Goal: Task Accomplishment & Management: Use online tool/utility

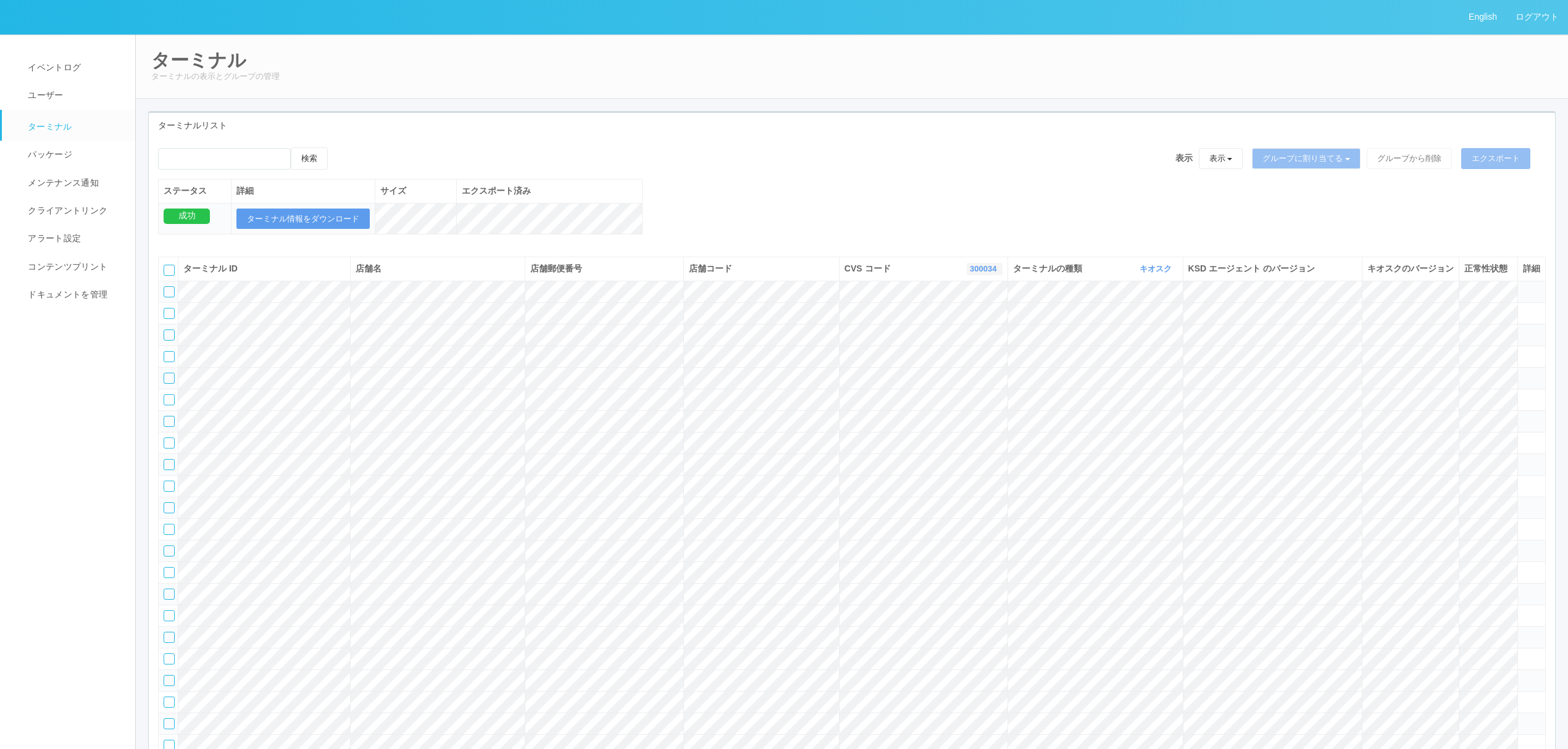
click at [972, 274] on link "300034" at bounding box center [985, 268] width 29 height 10
click at [966, 354] on link "300037" at bounding box center [953, 345] width 98 height 16
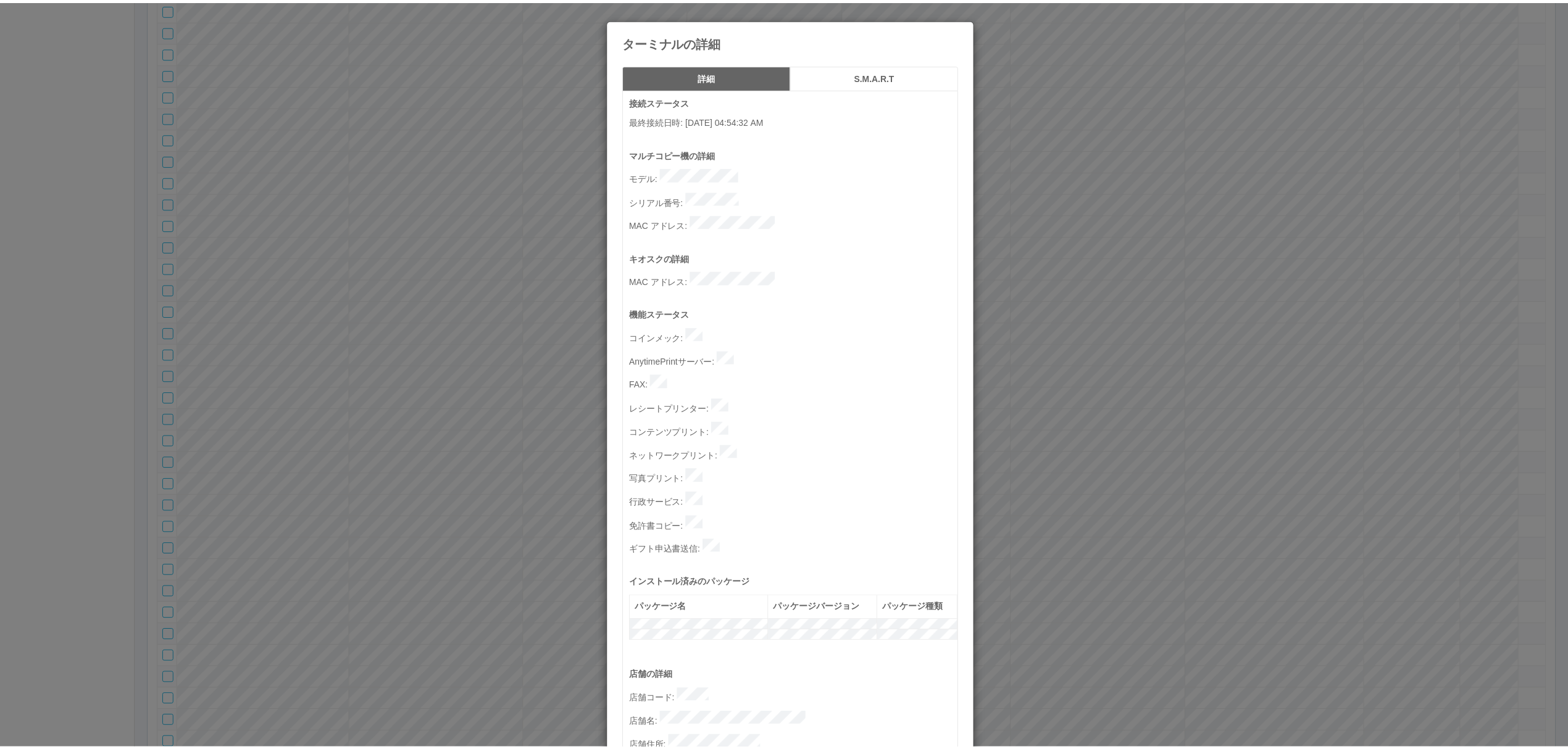
scroll to position [336, 0]
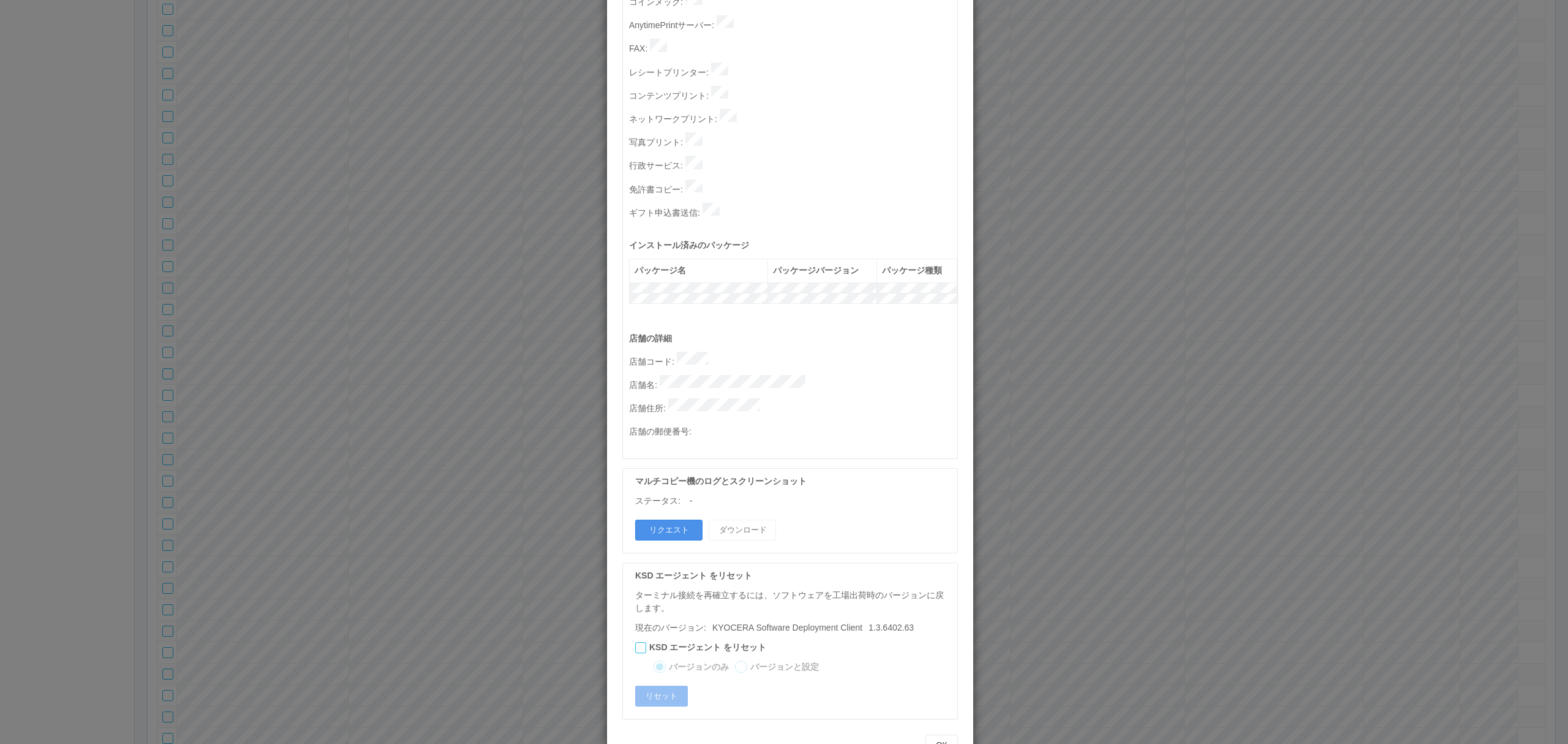
click at [674, 520] on button "リクエスト" at bounding box center [669, 530] width 67 height 21
click at [495, 470] on div "ターミナルの詳細 詳細 S.M.A.R.T 接続ステータス 最終接続日時 : [DATE] 04:54:32 AM マルチコピー機の詳細 モデル : シリアル…" at bounding box center [784, 372] width 1568 height 744
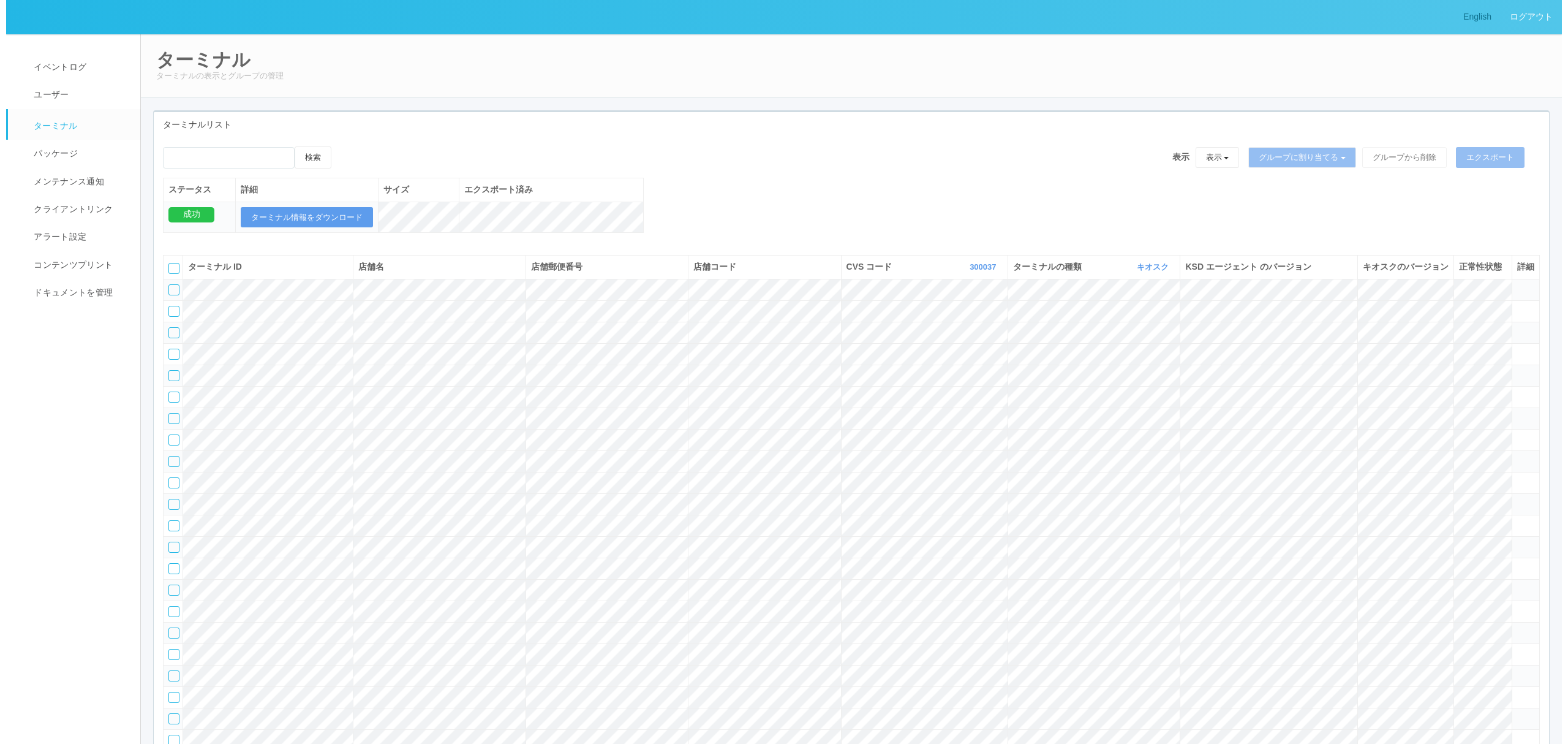
scroll to position [2104, 0]
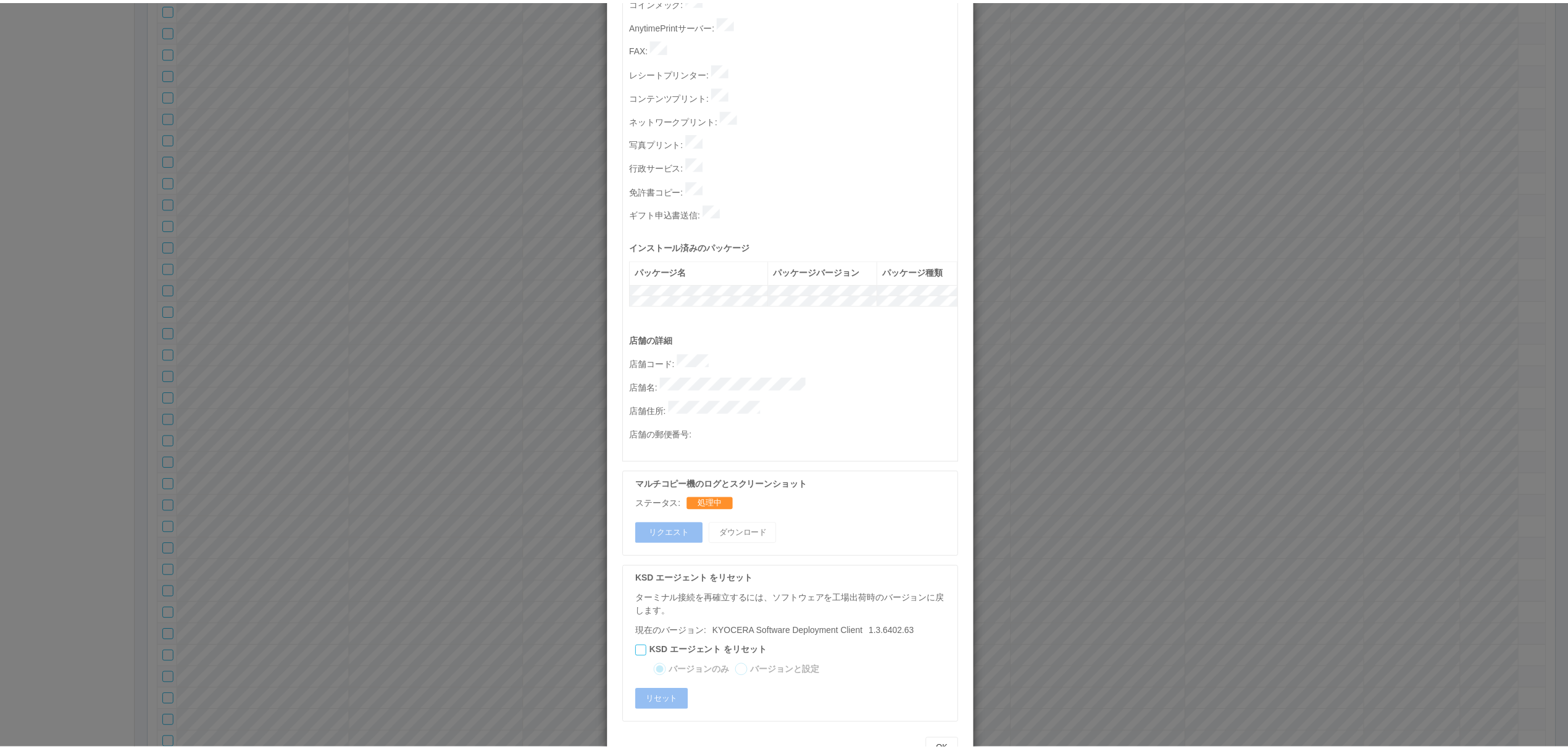
scroll to position [0, 0]
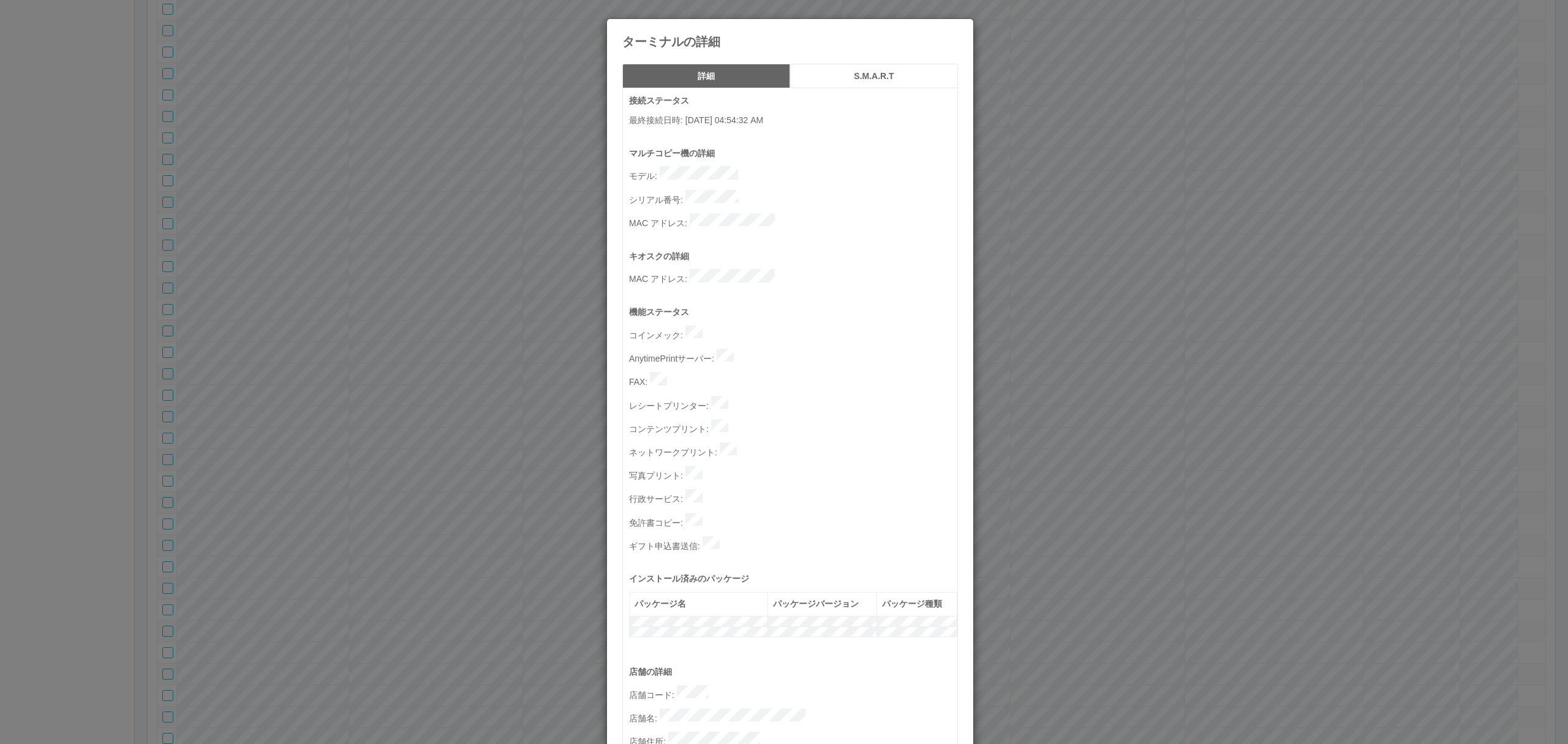
click at [470, 454] on div "ターミナルの詳細 詳細 S.M.A.R.T 接続ステータス 最終接続日時 : [DATE] 04:54:32 AM マルチコピー機の詳細 モデル : シリアル…" at bounding box center [784, 372] width 1568 height 744
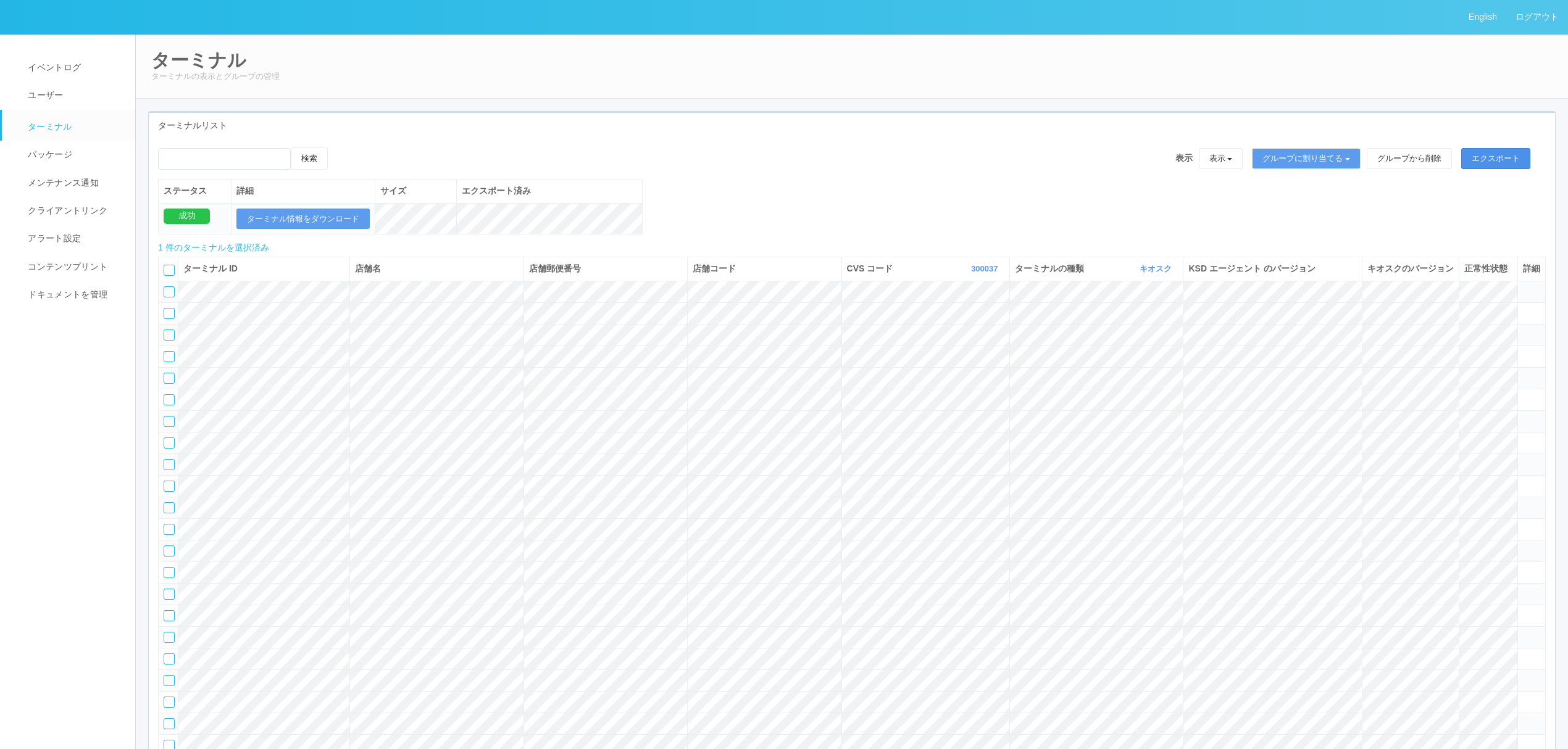
click at [1507, 158] on button "エクスポート" at bounding box center [1496, 158] width 69 height 21
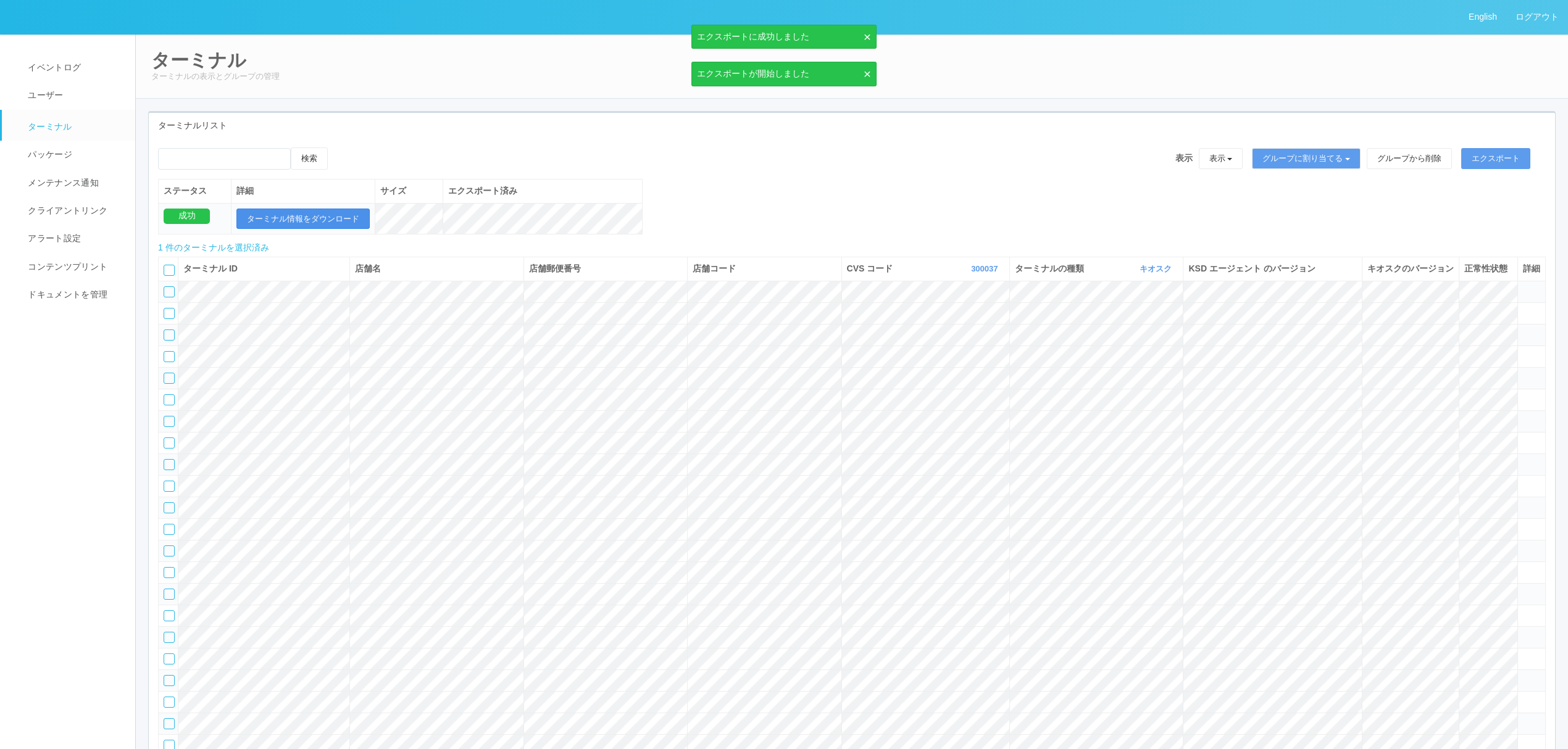
click at [287, 215] on button "ターミナル情報をダウンロード" at bounding box center [303, 219] width 133 height 21
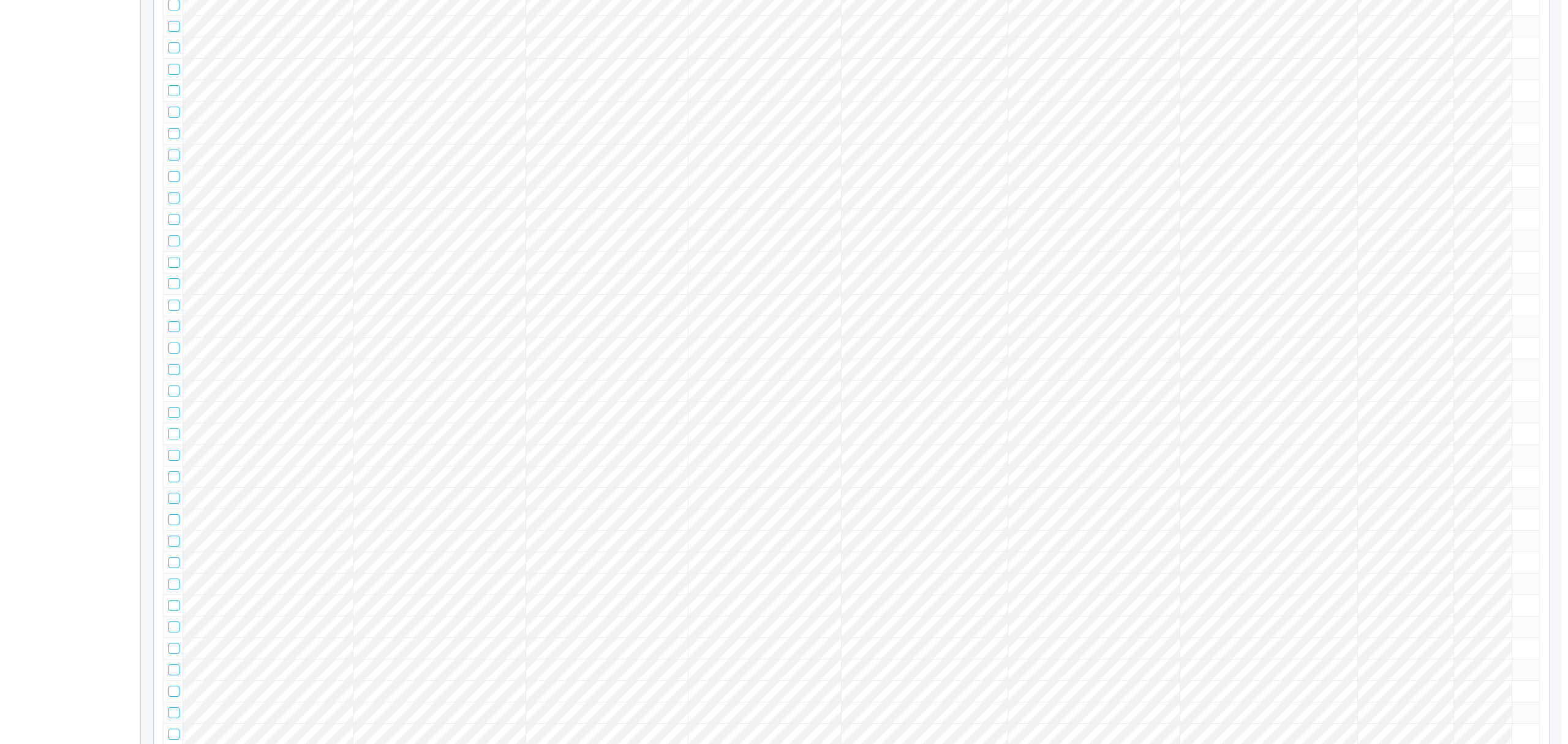
scroll to position [1961, 0]
click at [1511, 18] on icon at bounding box center [1511, 18] width 0 height 0
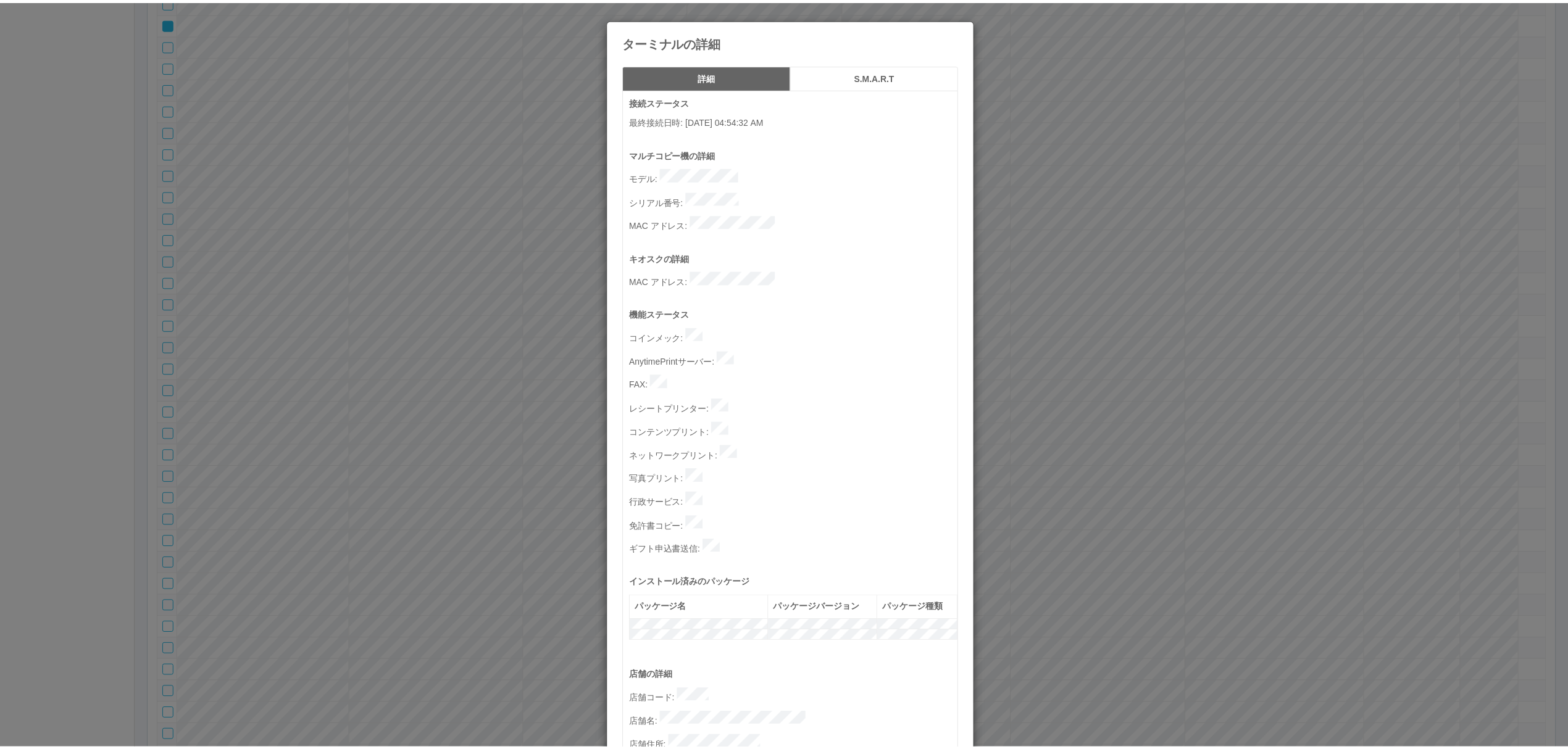
scroll to position [336, 0]
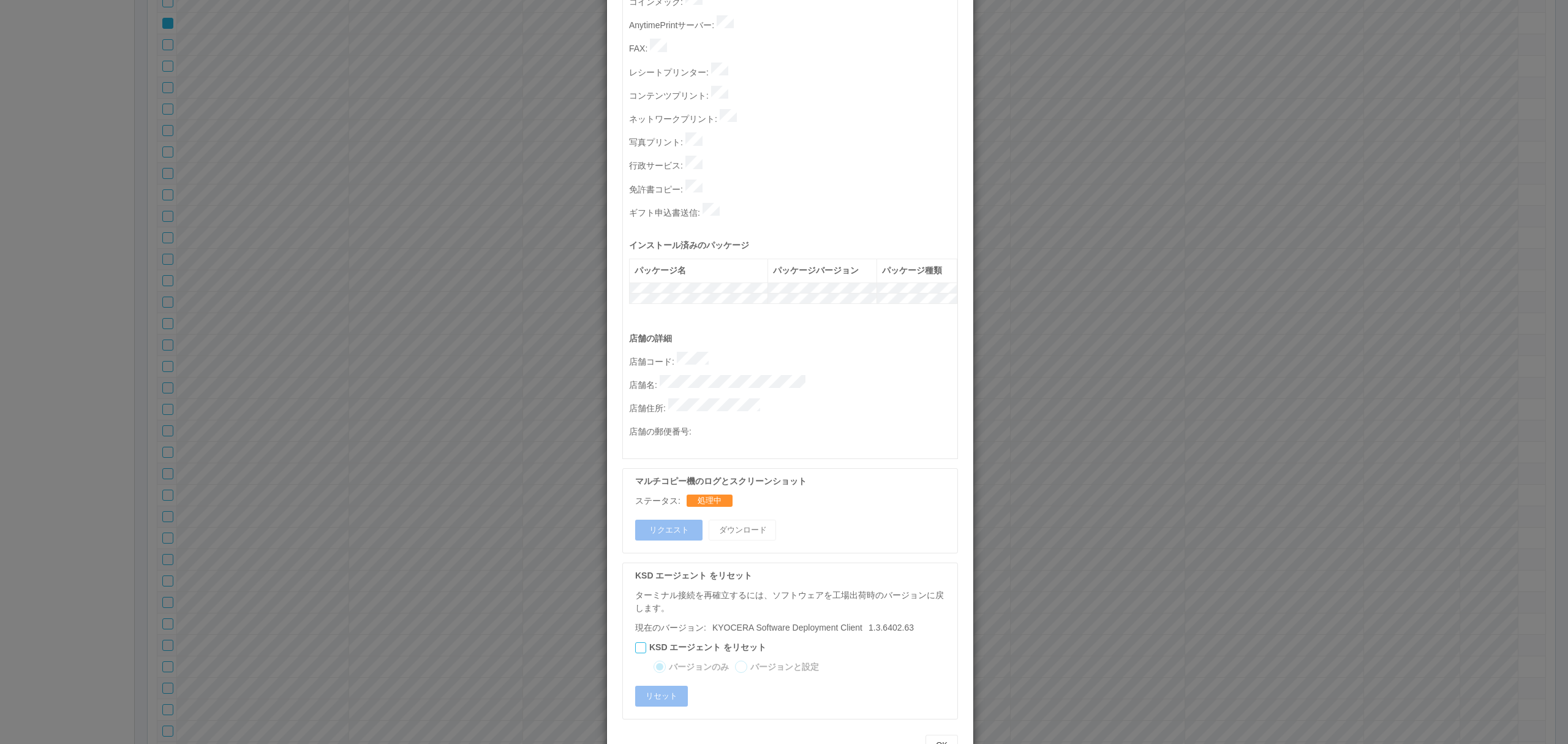
click at [454, 467] on div "ターミナルの詳細 詳細 S.M.A.R.T 接続ステータス 最終接続日時 : [DATE] 04:54:32 AM マルチコピー機の詳細 モデル : シリアル…" at bounding box center [784, 372] width 1568 height 744
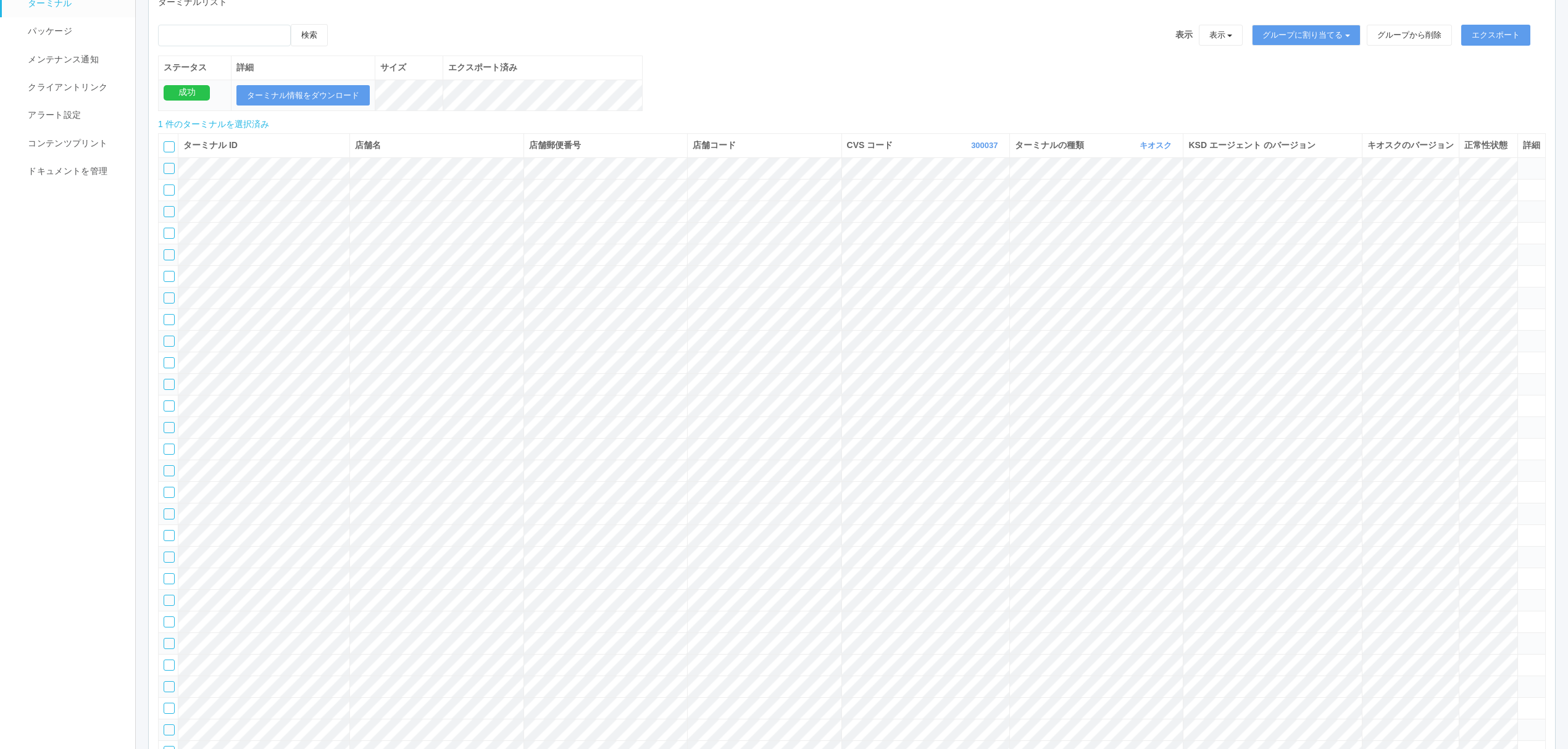
scroll to position [0, 0]
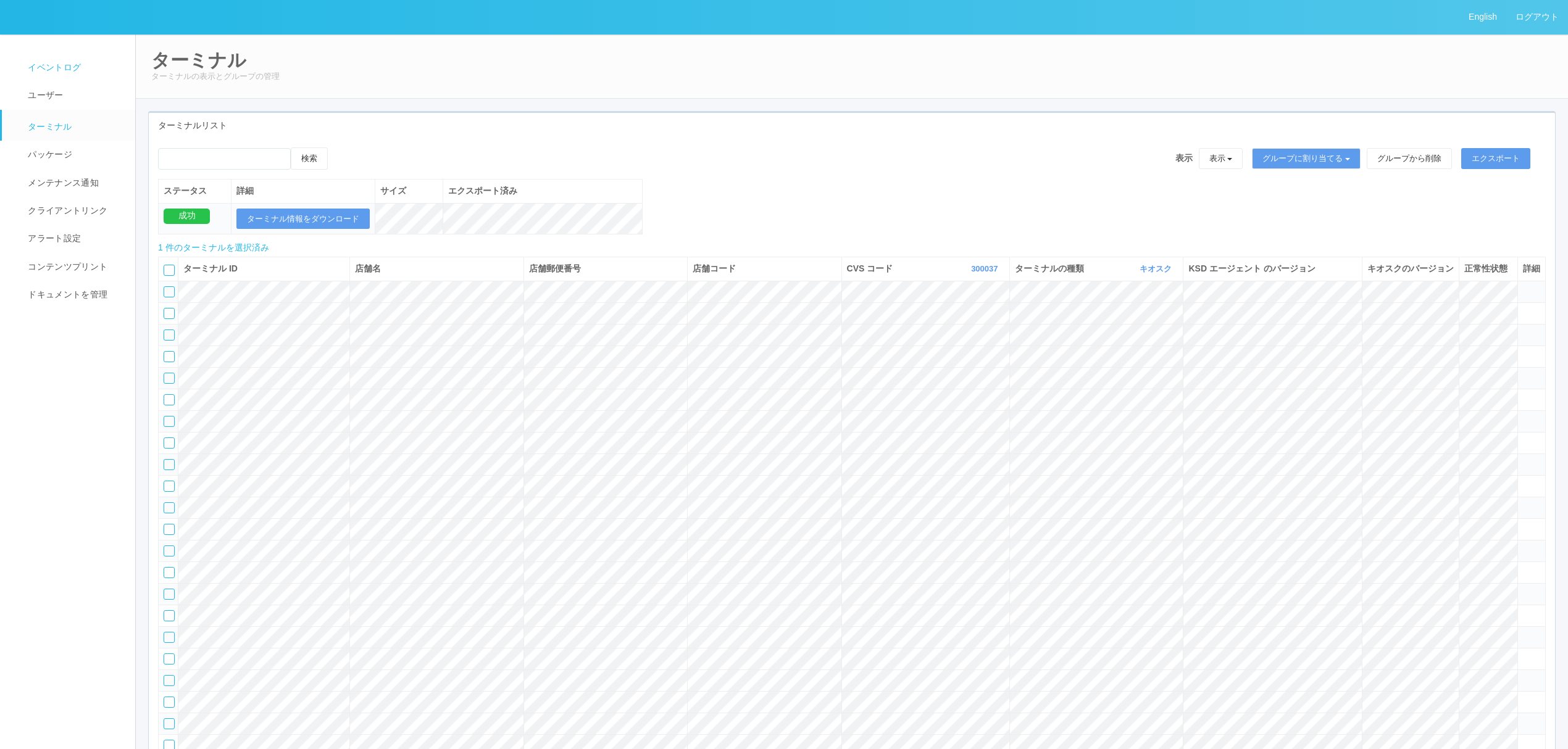
click at [75, 62] on span "イベントログ" at bounding box center [53, 67] width 56 height 10
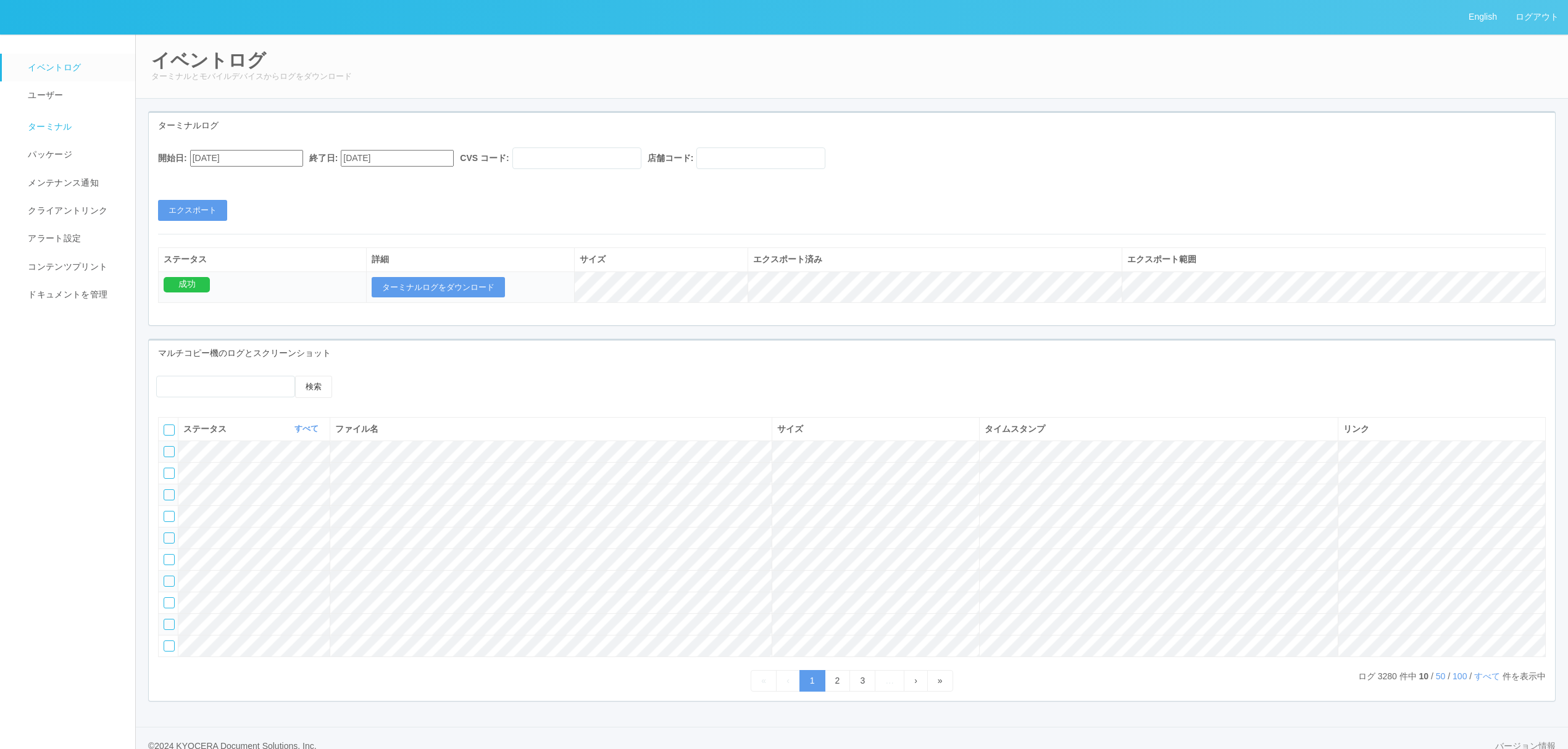
click at [47, 127] on span "ターミナル" at bounding box center [49, 126] width 48 height 10
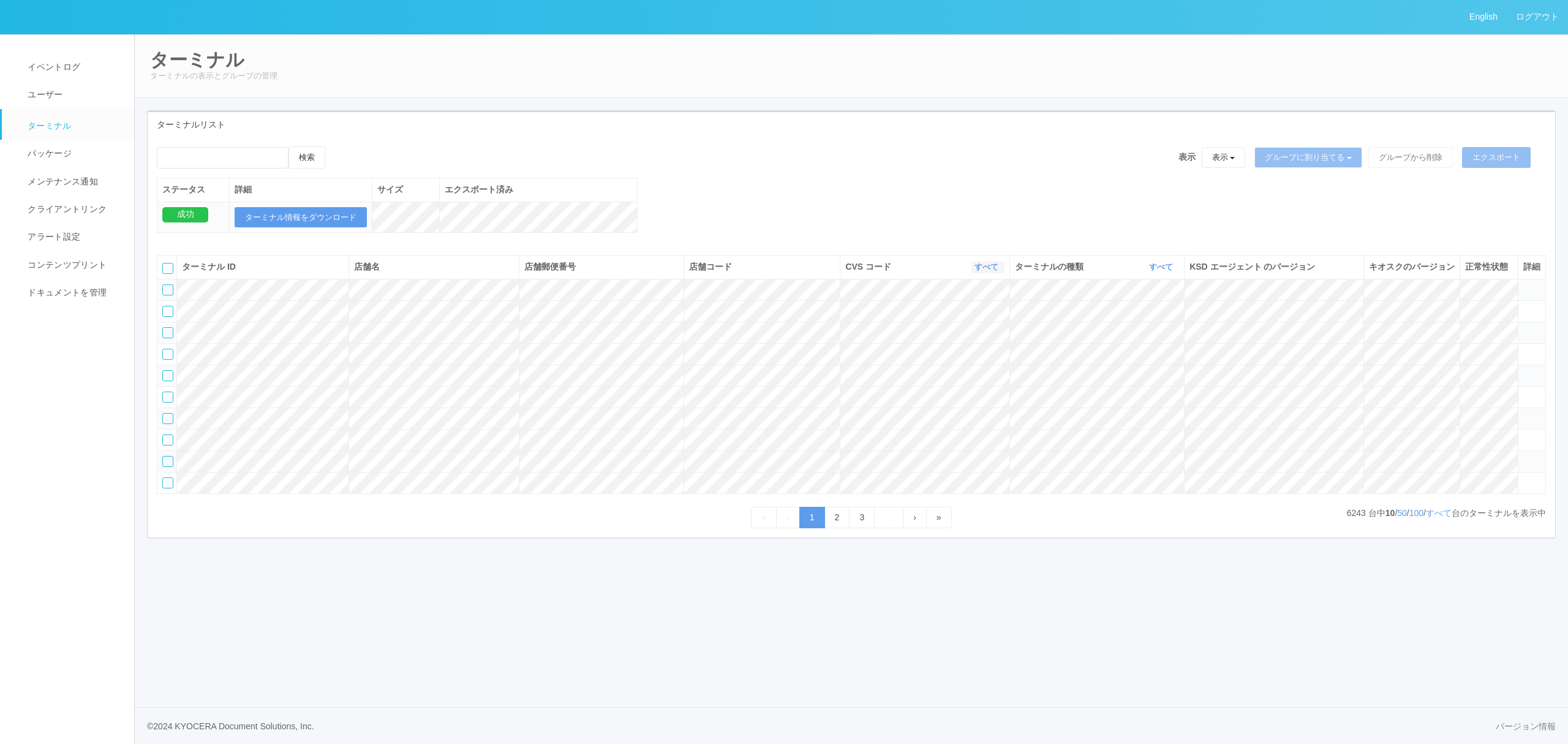
click at [977, 272] on link "すべて" at bounding box center [988, 267] width 27 height 9
click at [983, 360] on link "300037" at bounding box center [955, 351] width 97 height 16
click at [1161, 272] on link "すべて" at bounding box center [1163, 267] width 27 height 9
click at [1152, 327] on link "キオスク" at bounding box center [1130, 318] width 97 height 16
click at [1430, 518] on link "すべて" at bounding box center [1439, 513] width 26 height 9
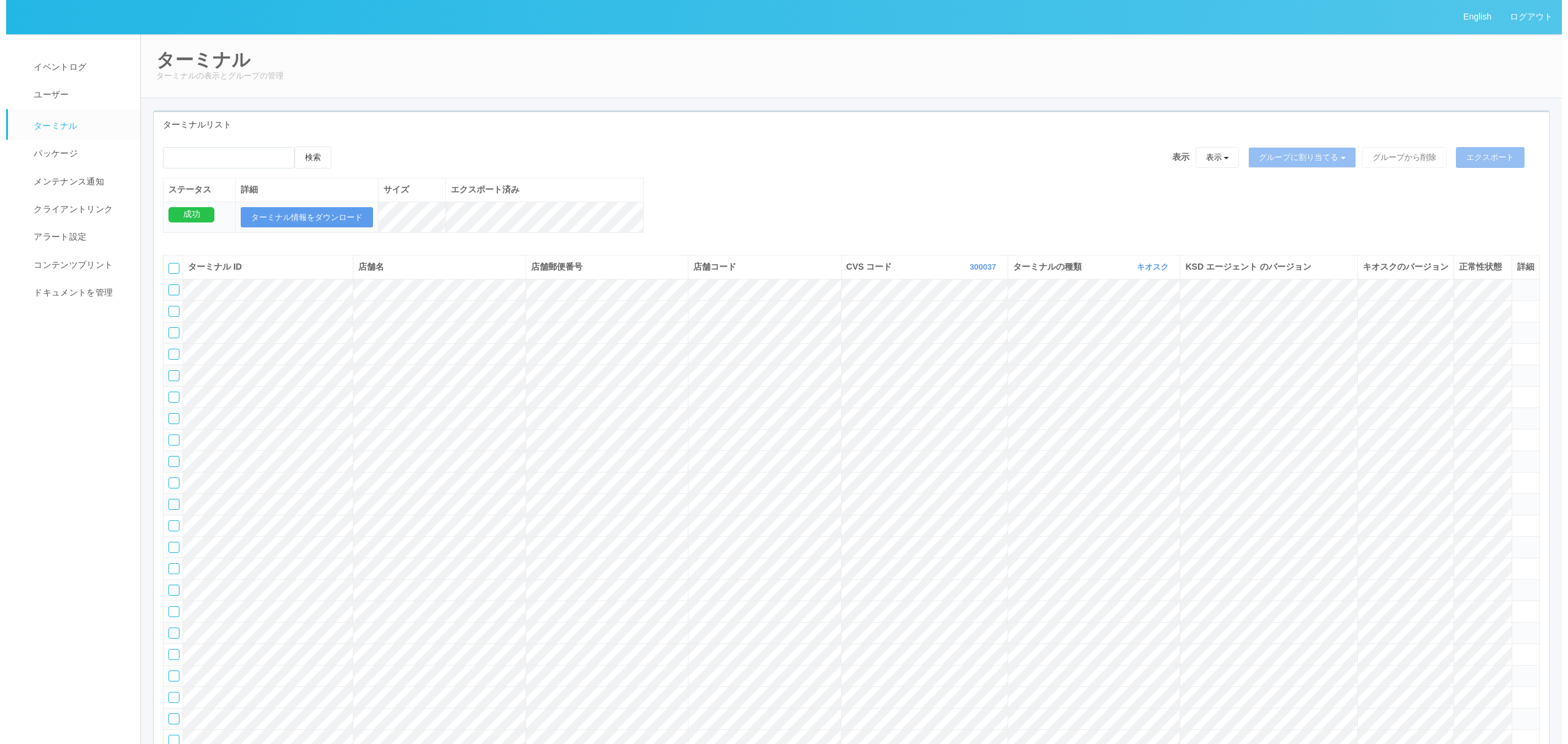
scroll to position [2104, 0]
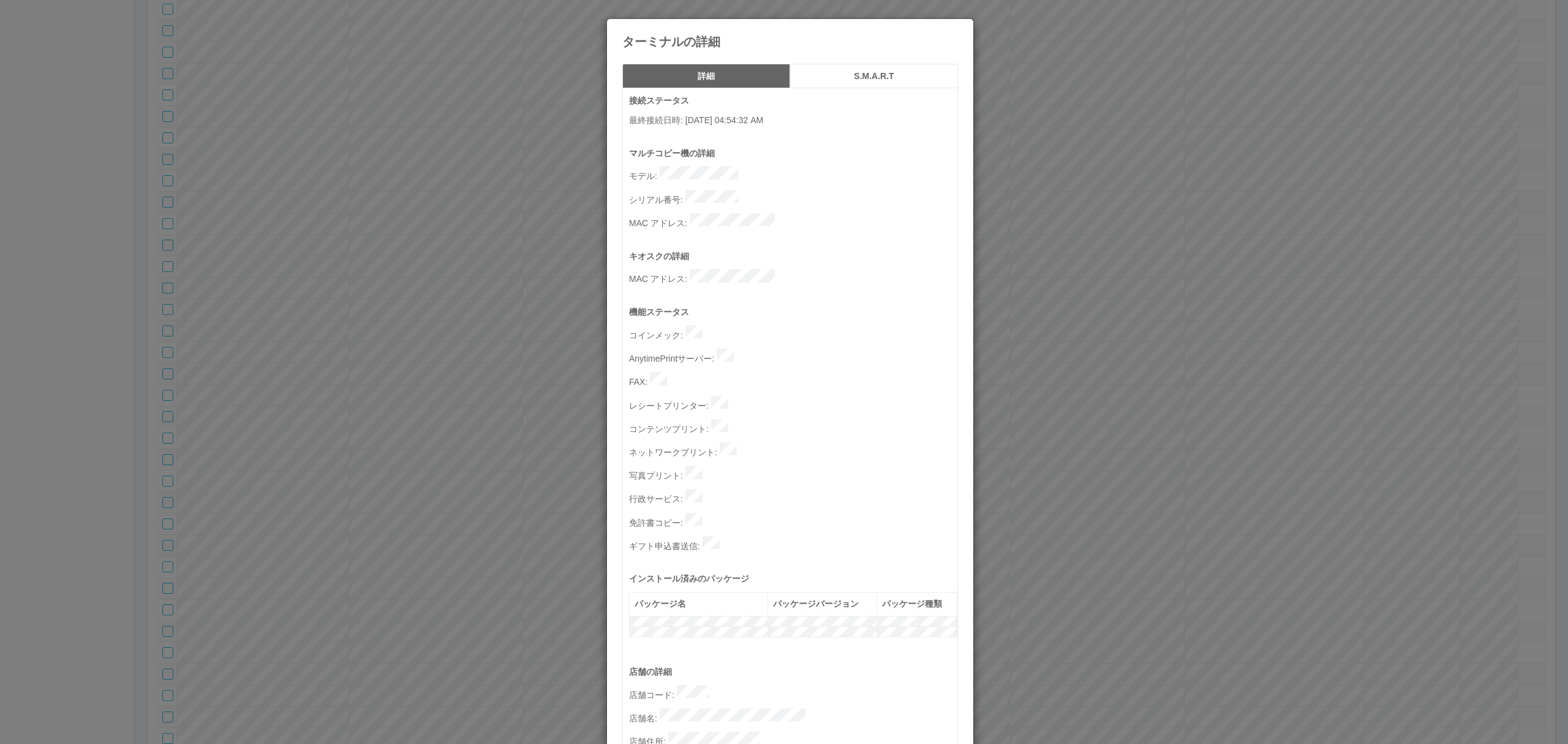
scroll to position [334, 0]
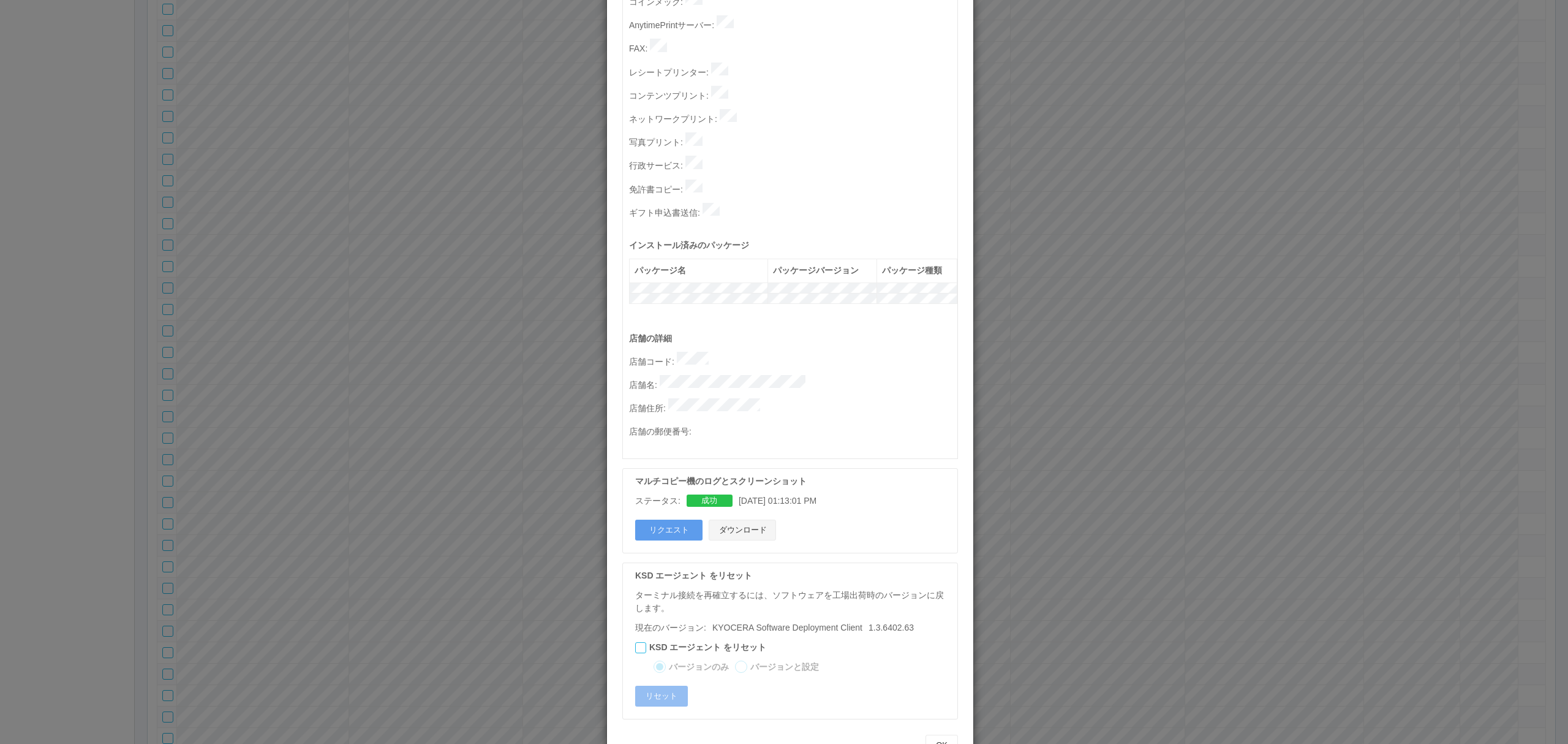
click at [743, 520] on button "ダウンロード" at bounding box center [743, 530] width 67 height 21
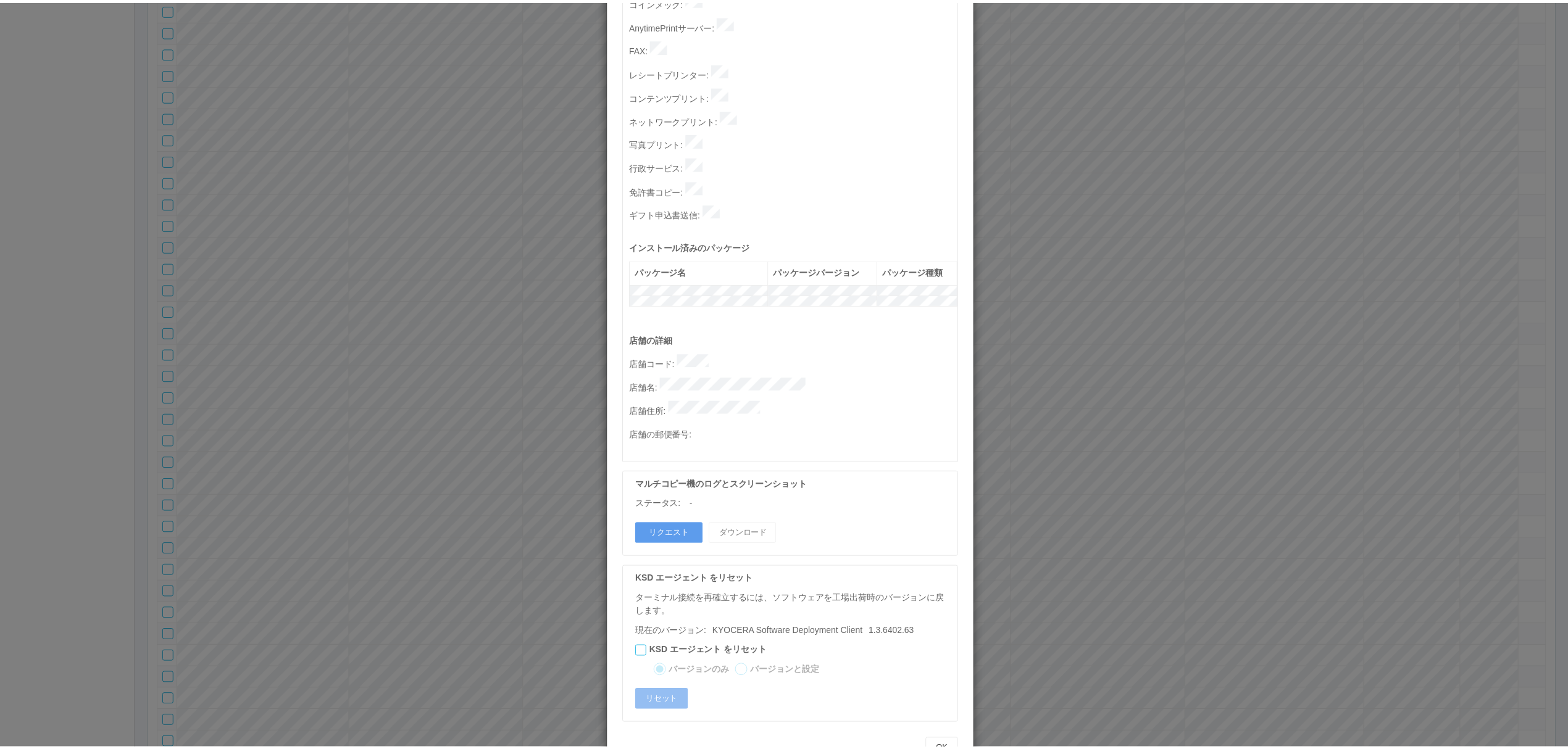
scroll to position [0, 0]
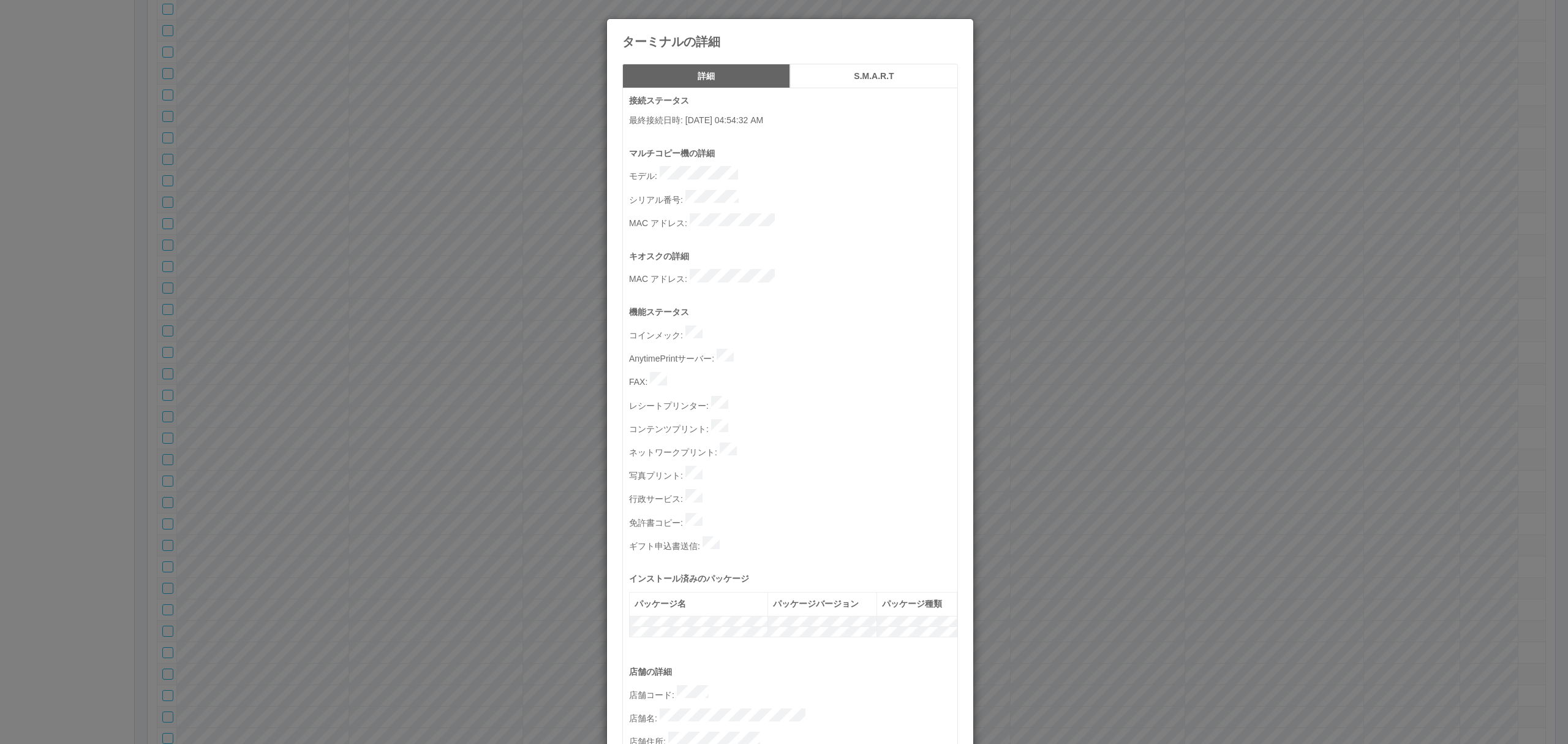
click at [498, 402] on div "ターミナルの詳細 詳細 S.M.A.R.T 接続ステータス 最終接続日時 : 08/20/2025 04:54:32 AM マルチコピー機の詳細 モデル : …" at bounding box center [784, 372] width 1568 height 744
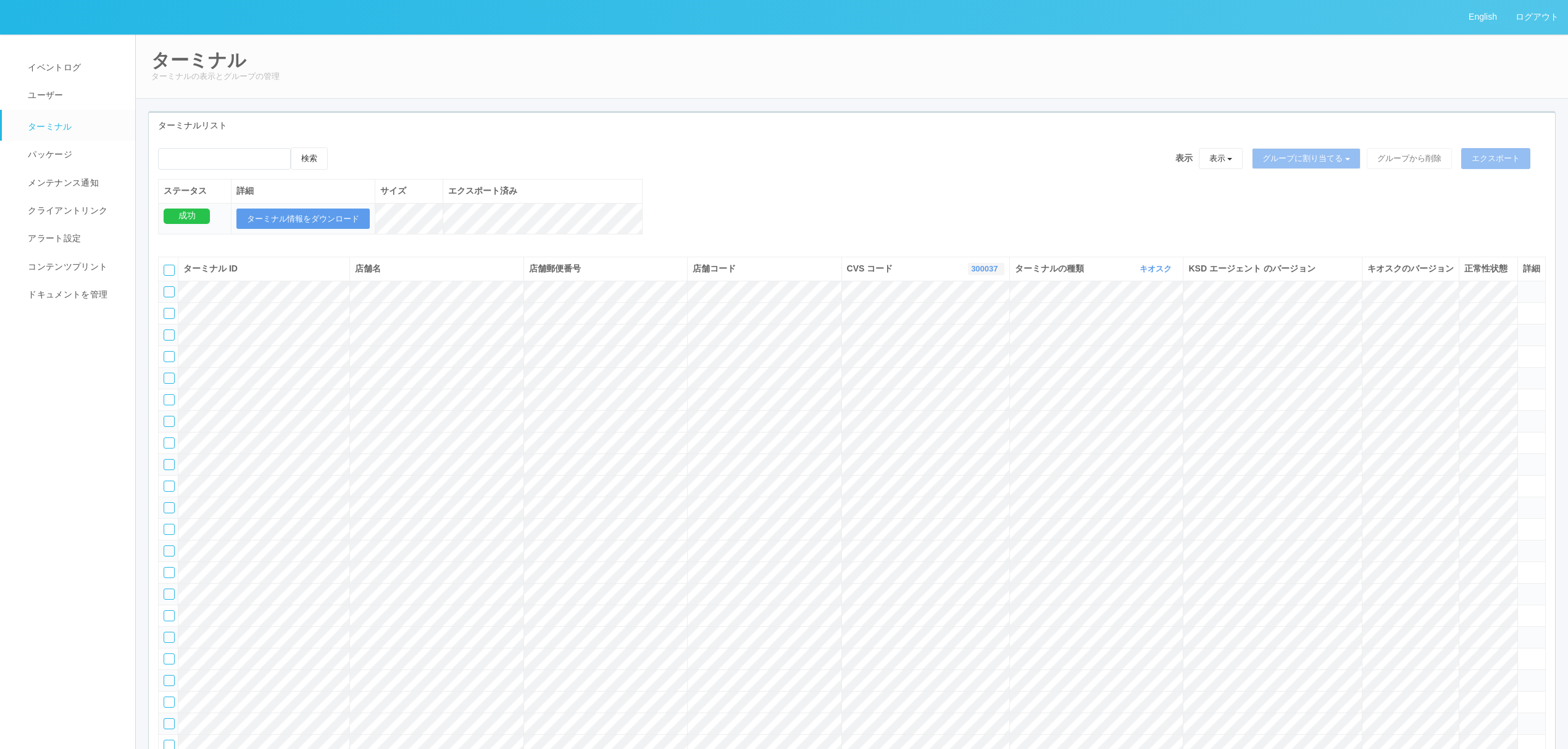
click at [973, 274] on link "300037" at bounding box center [986, 268] width 29 height 10
click at [962, 379] on link "300034" at bounding box center [955, 371] width 98 height 16
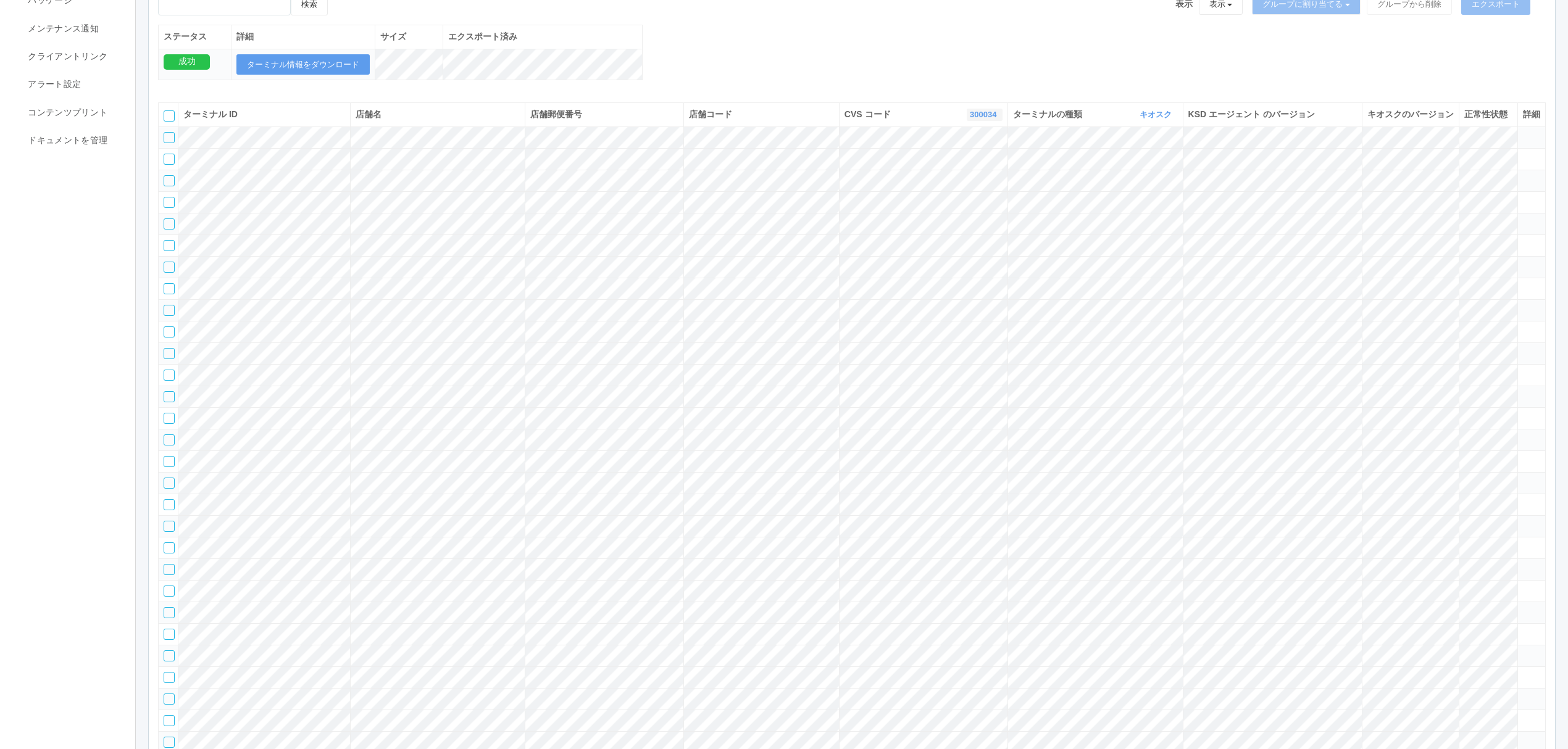
scroll to position [128, 0]
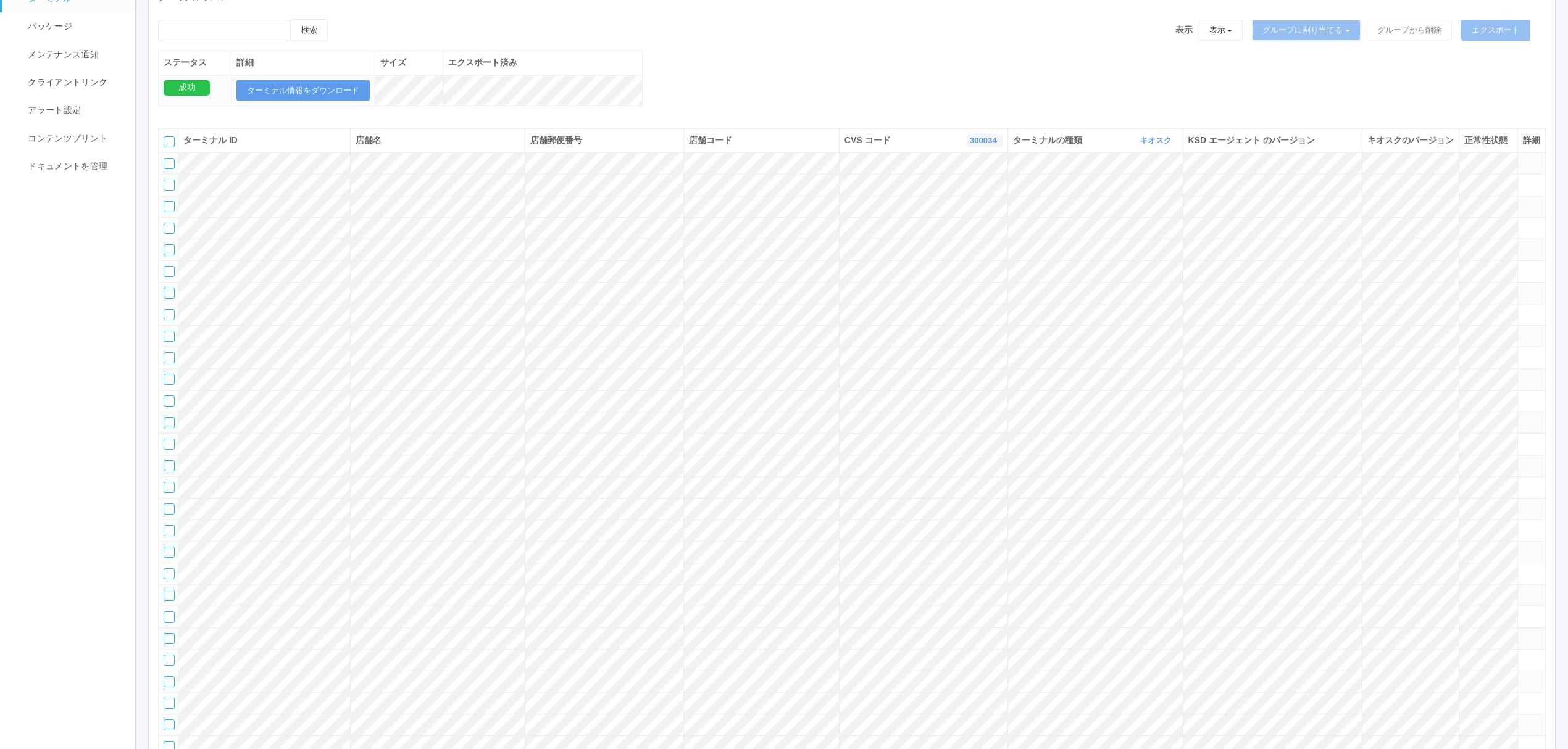
click at [979, 145] on link "300034" at bounding box center [985, 140] width 29 height 10
click at [969, 234] on link "300037" at bounding box center [953, 225] width 98 height 16
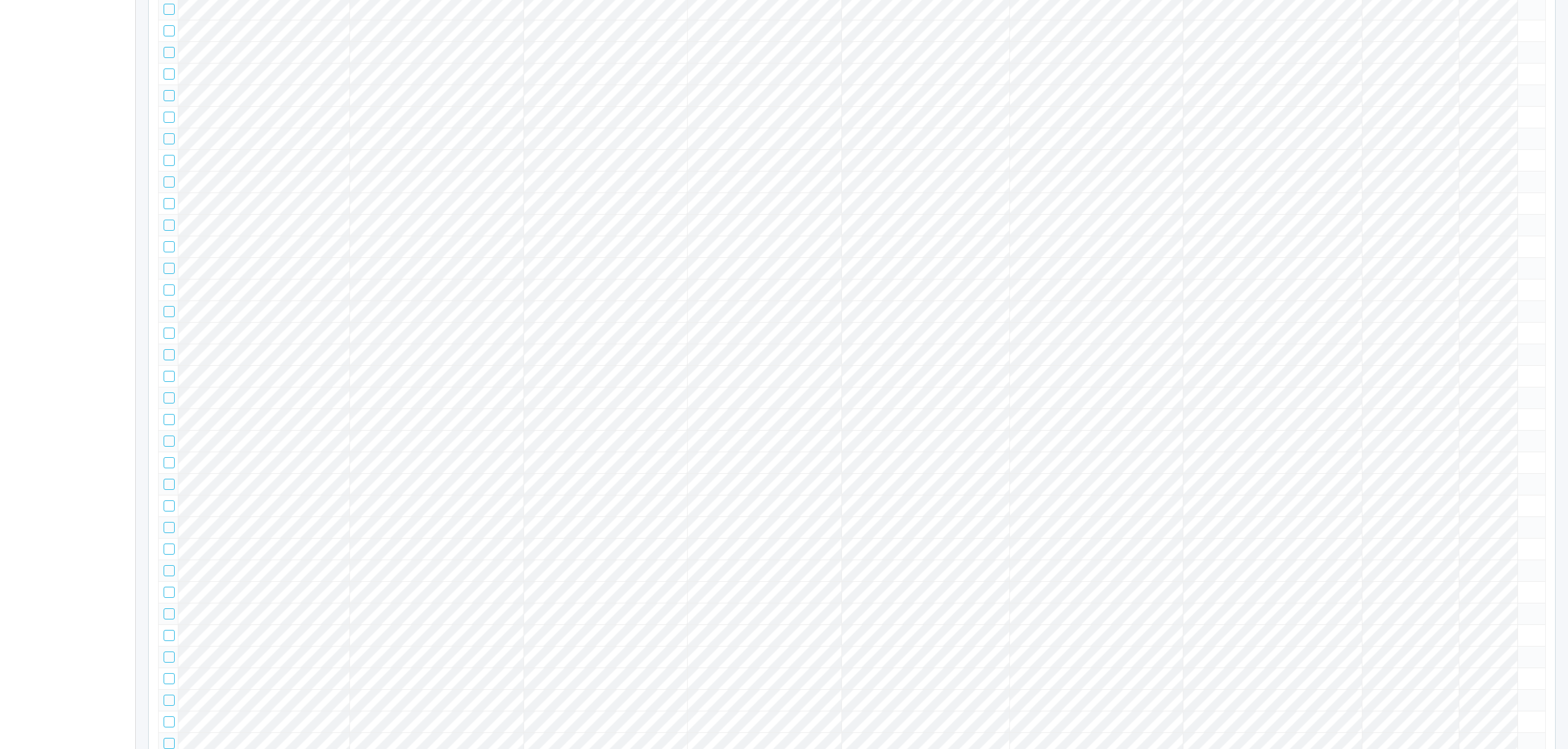
scroll to position [0, 0]
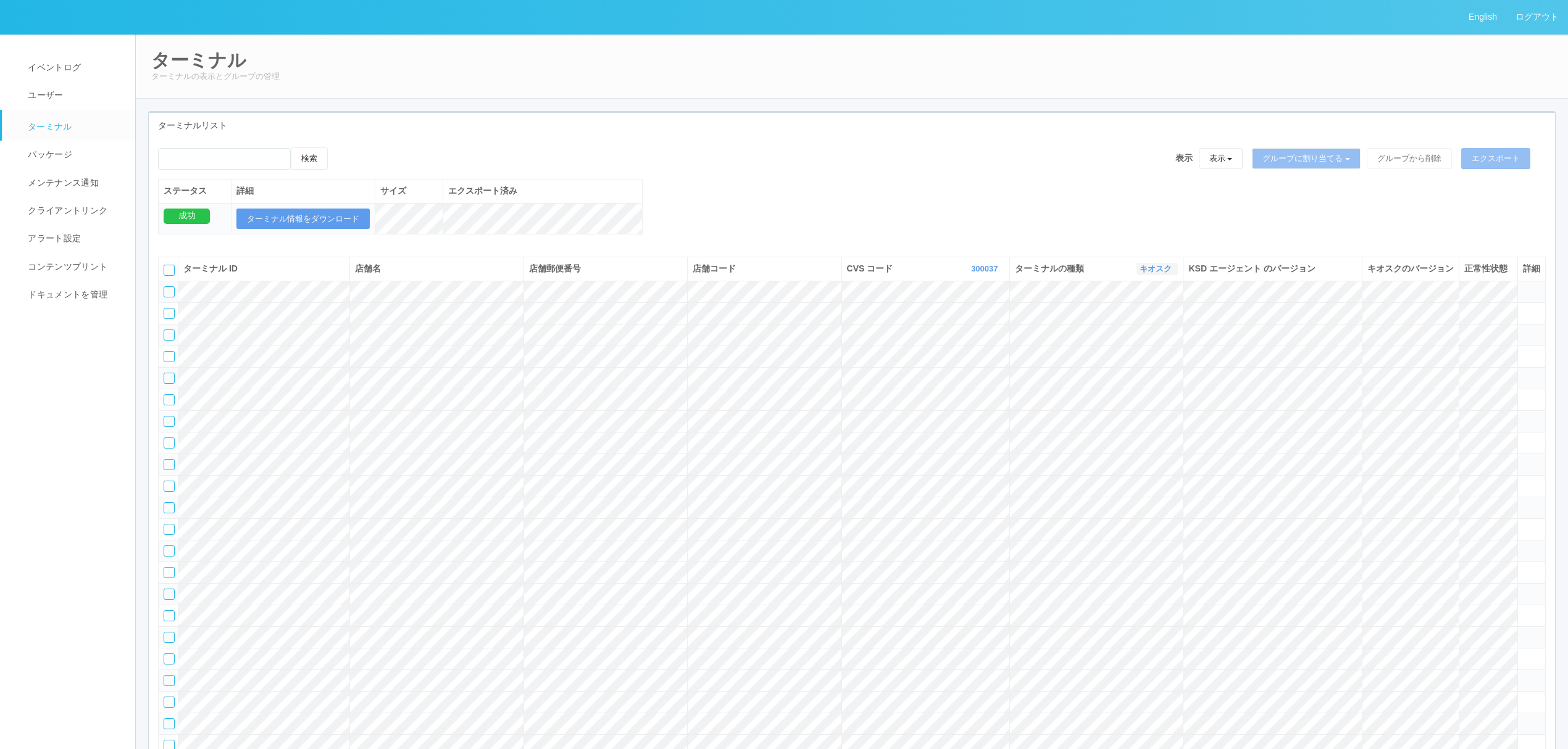
click at [1159, 274] on link "キオスク" at bounding box center [1157, 268] width 36 height 10
click at [1149, 312] on link "すべて" at bounding box center [1128, 303] width 98 height 16
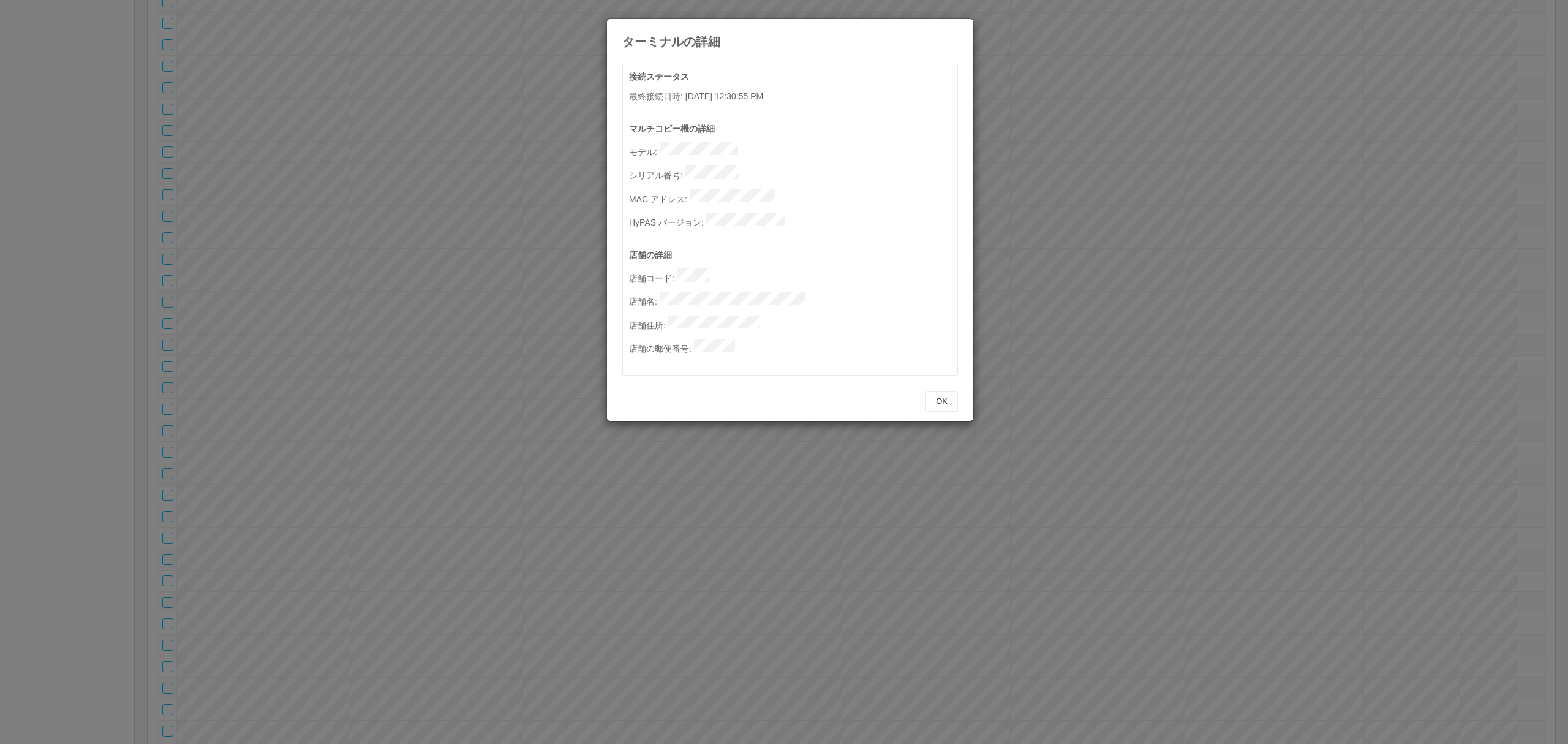
click at [1300, 368] on div "ターミナルの詳細 接続ステータス 最終接続日時 : 08/20/2025 12:30:55 PM マルチコピー機の詳細 モデル : シリアル番号 : MAC …" at bounding box center [784, 372] width 1568 height 744
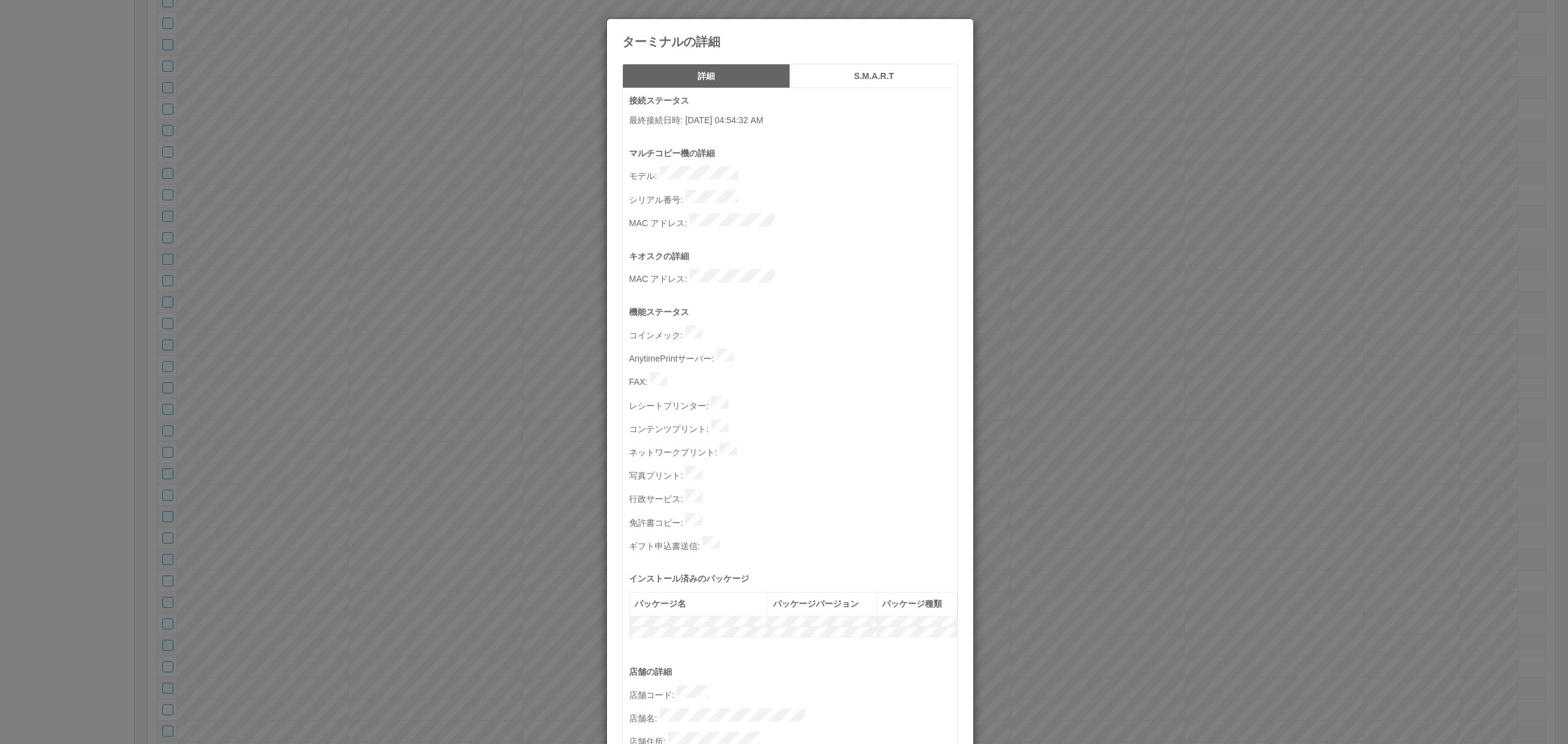
click at [1258, 366] on div "ターミナルの詳細 詳細 S.M.A.R.T 接続ステータス 最終接続日時 : 08/20/2025 04:54:32 AM マルチコピー機の詳細 モデル : …" at bounding box center [784, 372] width 1568 height 744
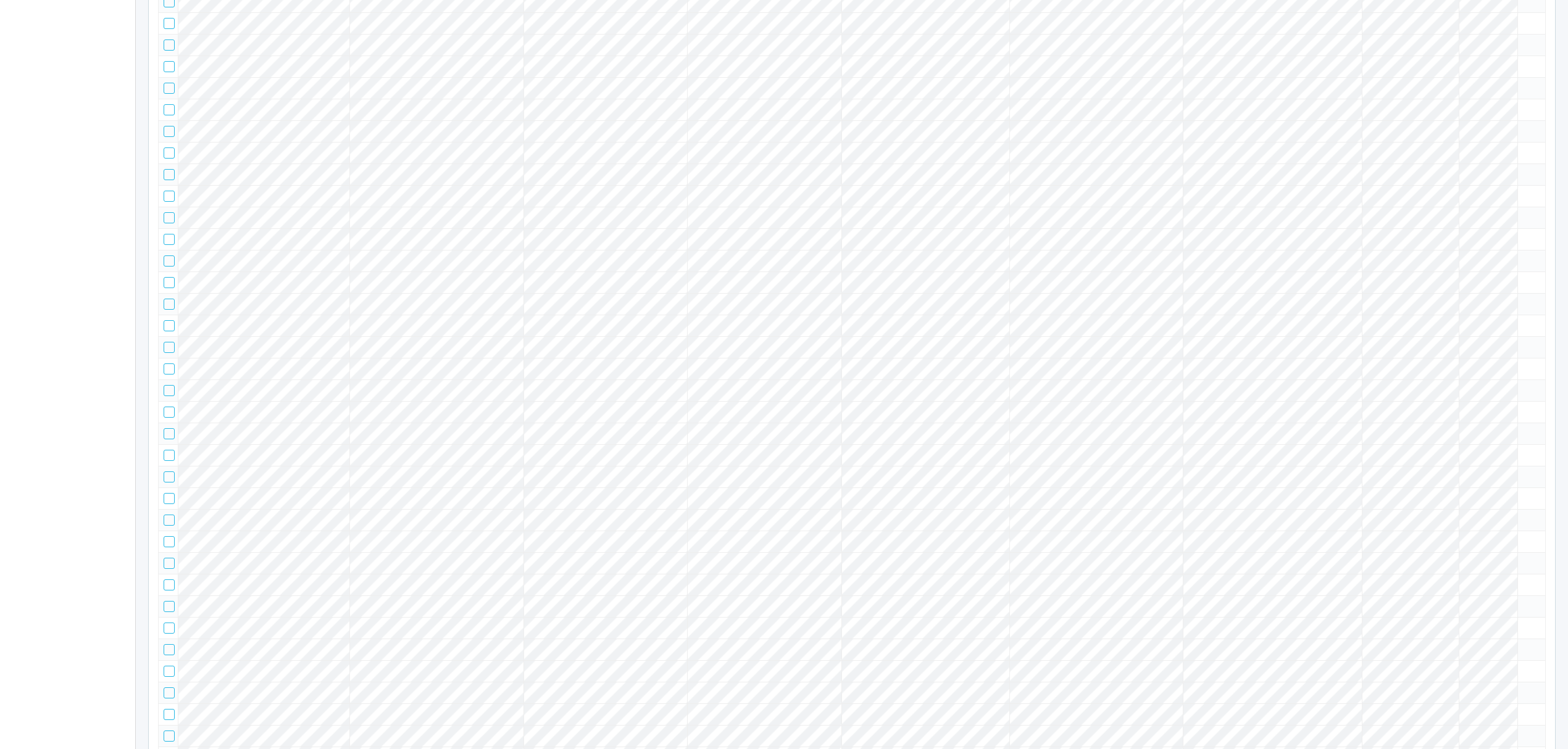
drag, startPoint x: 1526, startPoint y: 364, endPoint x: 1528, endPoint y: 371, distance: 7.3
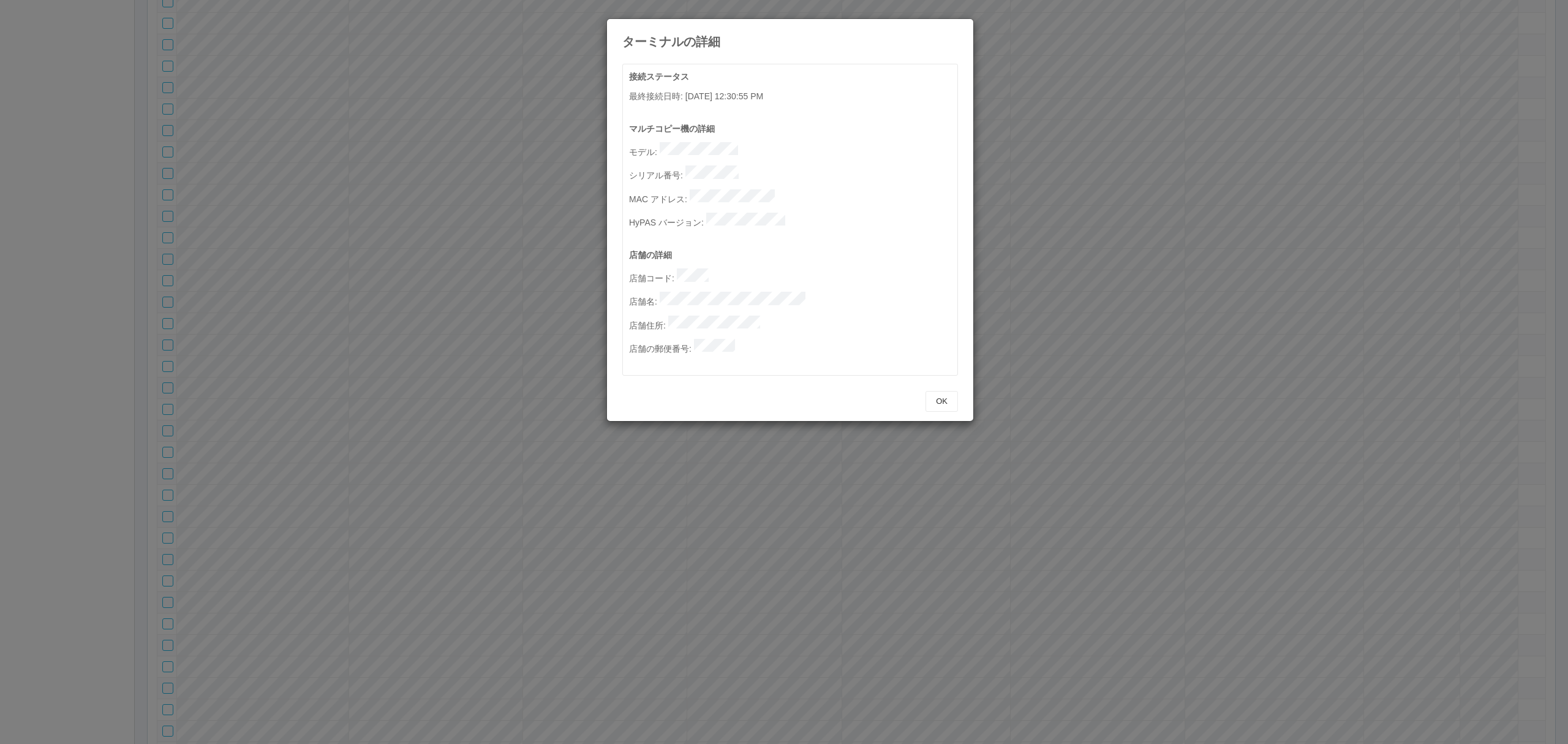
drag, startPoint x: 1277, startPoint y: 389, endPoint x: 1265, endPoint y: 387, distance: 12.2
click at [1273, 387] on div "ターミナルの詳細 接続ステータス 最終接続日時 : 08/20/2025 12:30:55 PM マルチコピー機の詳細 モデル : シリアル番号 : MAC …" at bounding box center [784, 372] width 1568 height 744
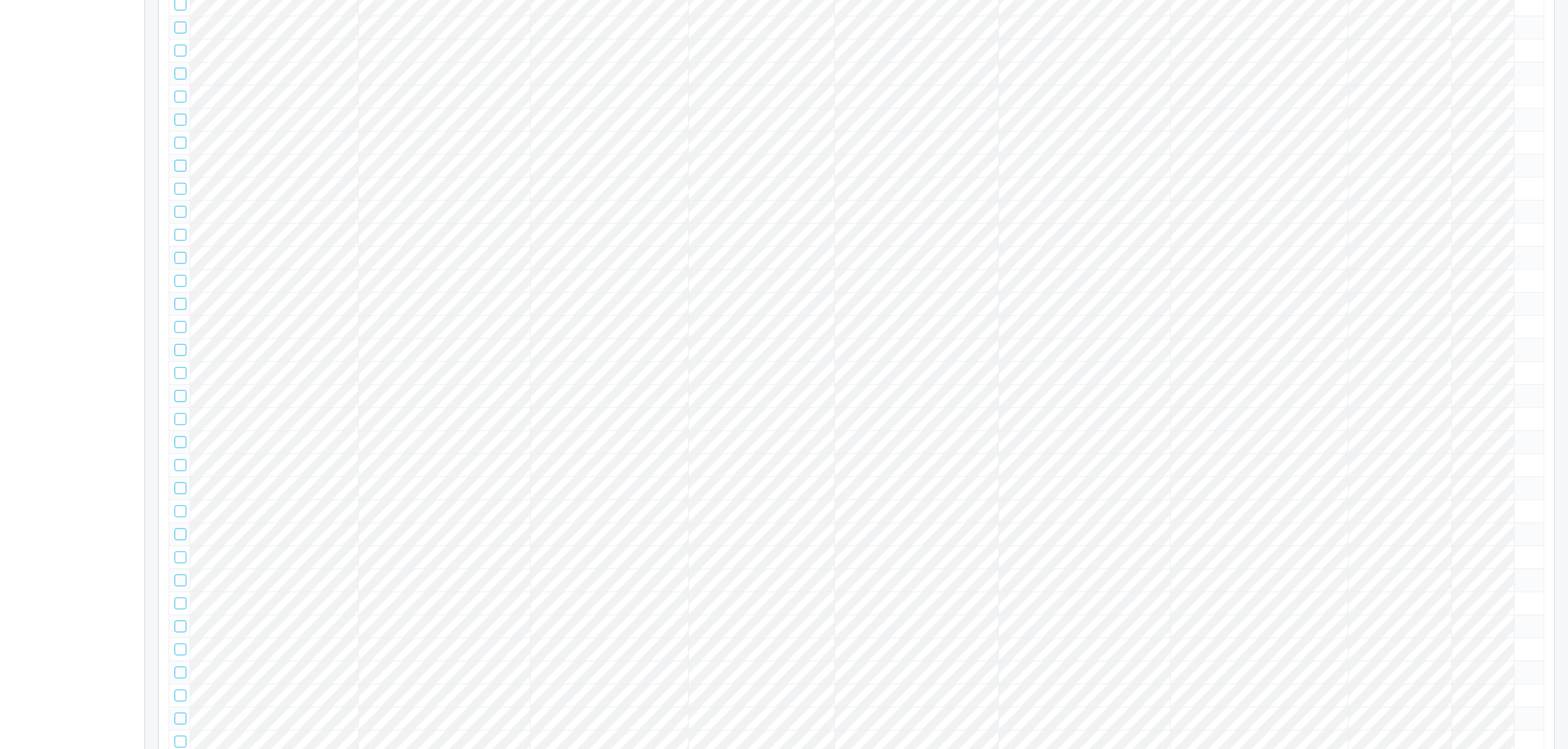
scroll to position [0, 0]
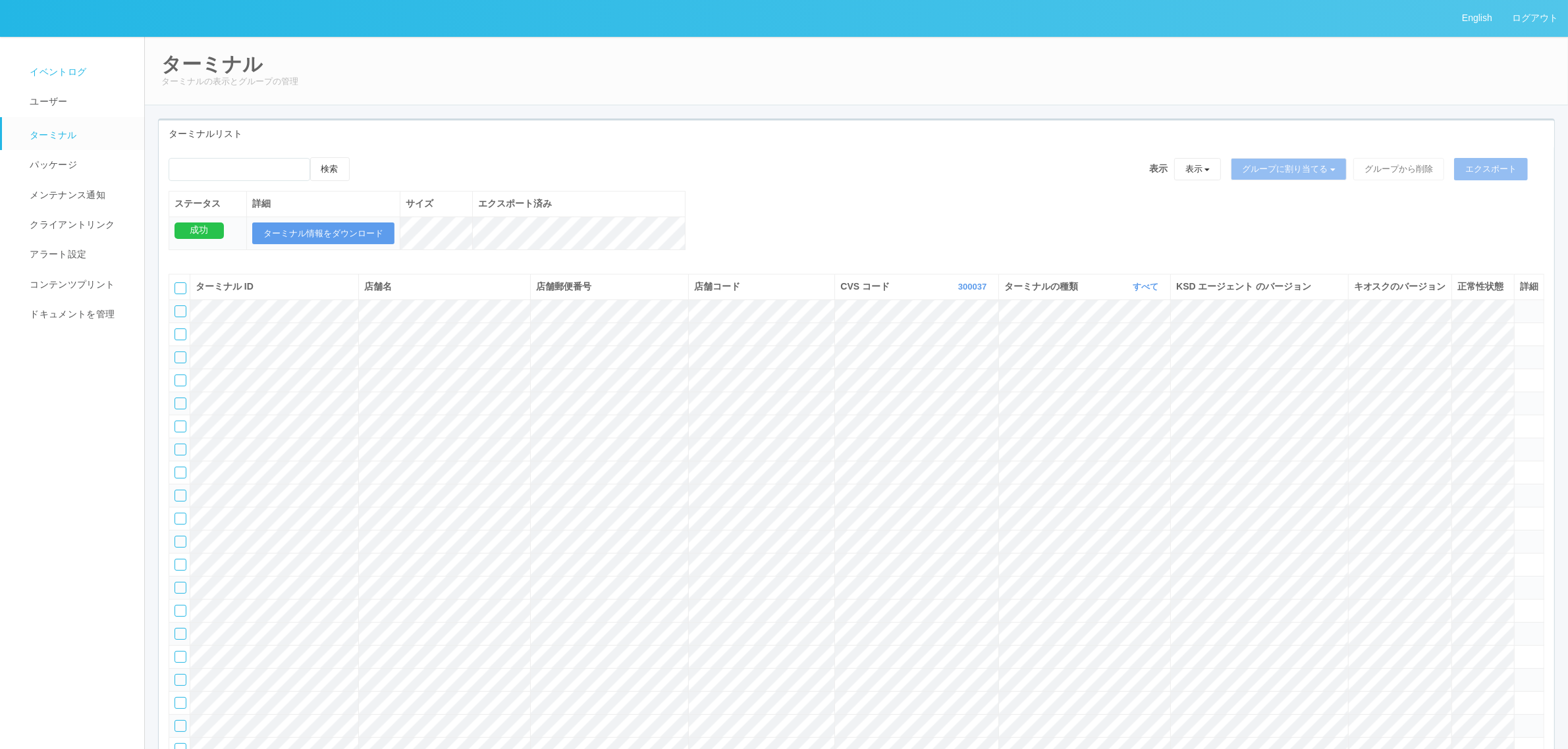
click at [91, 75] on link "イベントログ" at bounding box center [79, 72] width 154 height 30
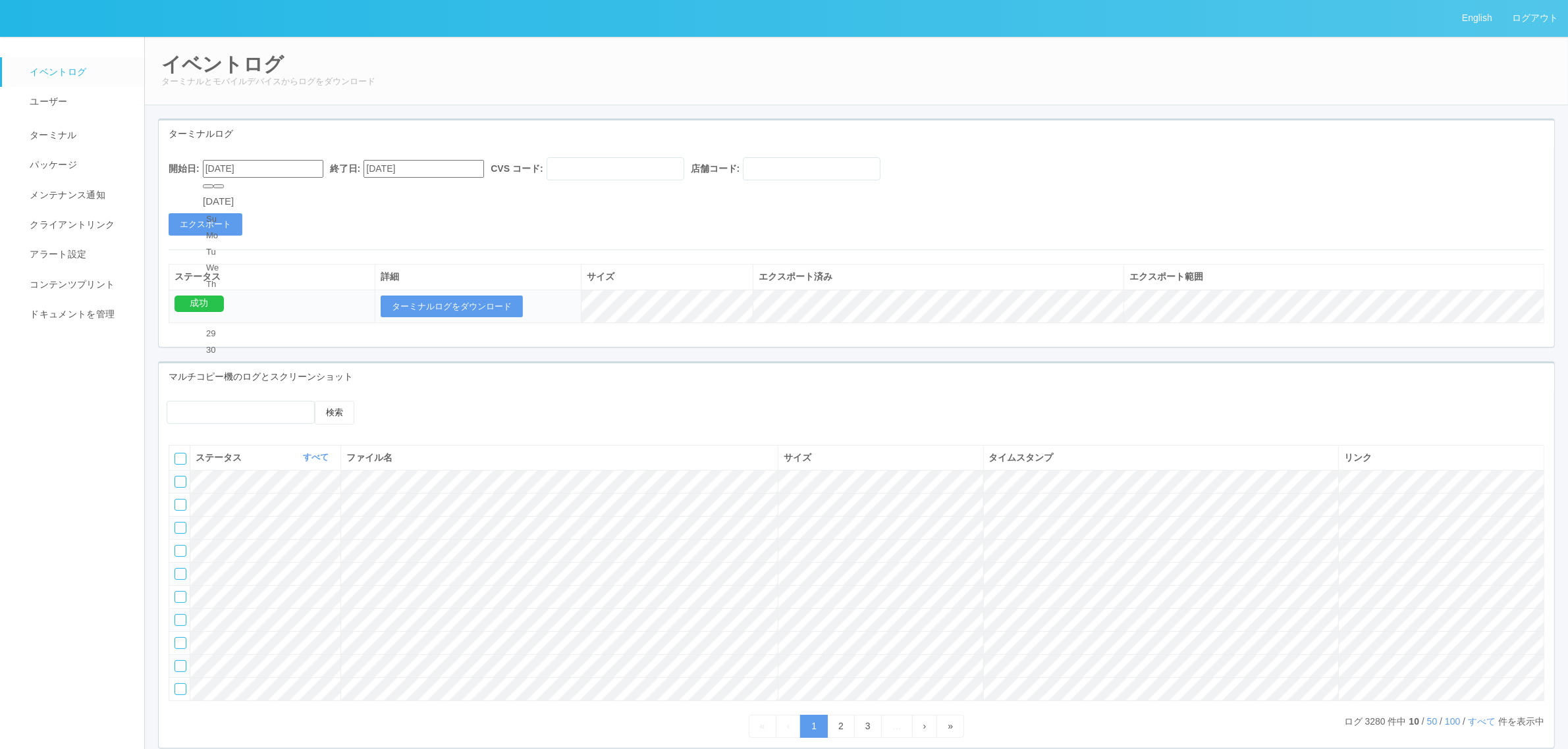
click at [276, 175] on input "[DATE]" at bounding box center [262, 168] width 120 height 18
click at [224, 188] on button "button" at bounding box center [218, 187] width 10 height 4
drag, startPoint x: 265, startPoint y: 291, endPoint x: 359, endPoint y: 219, distance: 118.4
click at [230, 720] on div "20" at bounding box center [218, 727] width 24 height 13
type input "[DATE]"
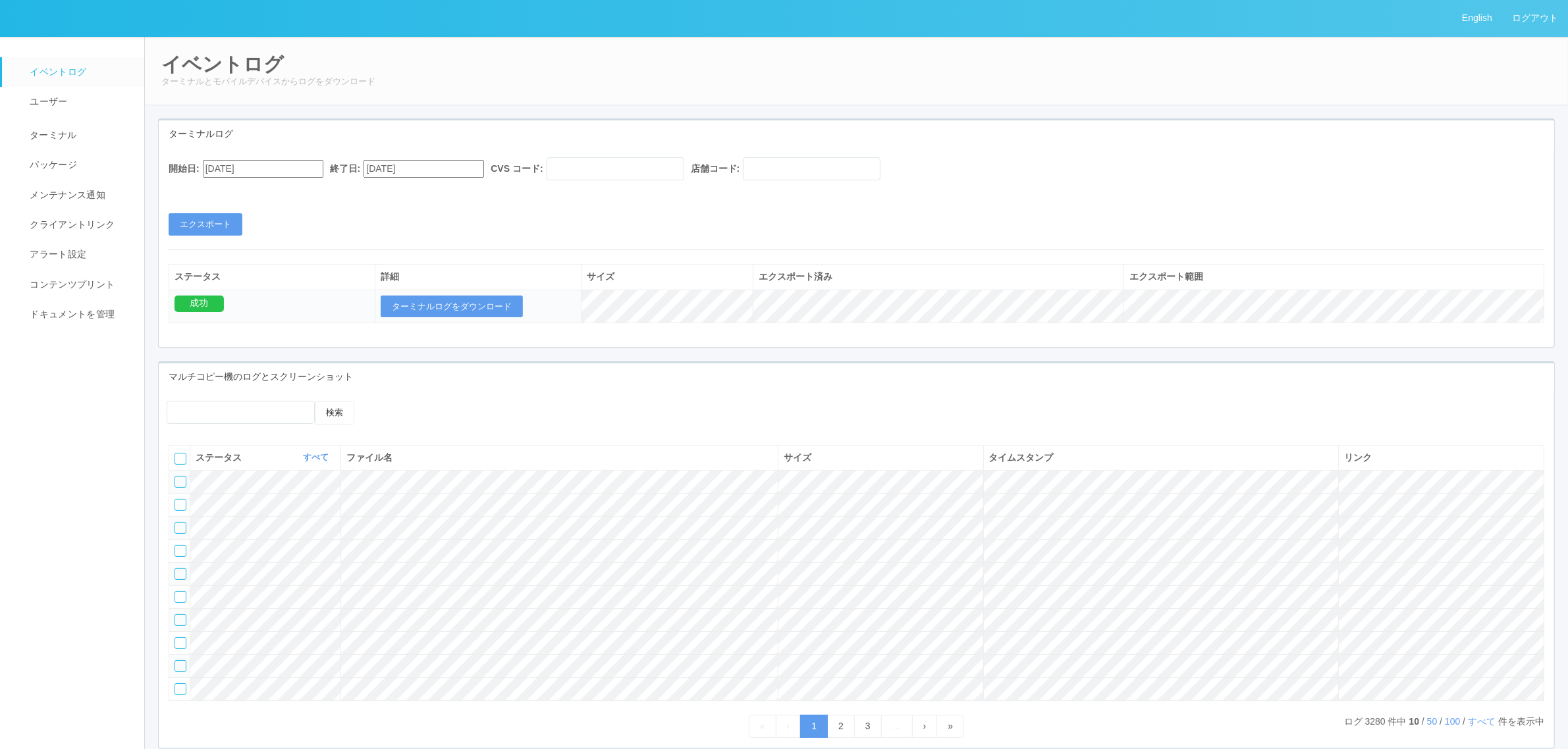
click at [692, 154] on div "開始日: 08/20/2025 終了日: 08/20/2025 CVS コード: 店舗コード: エクスポート ステータス 詳細 サイズ エクスポート済み エク…" at bounding box center [857, 248] width 1395 height 199
click at [818, 166] on input "text" at bounding box center [811, 168] width 138 height 23
paste input "580401"
click at [783, 166] on input "580401" at bounding box center [811, 168] width 138 height 23
type input "580401"
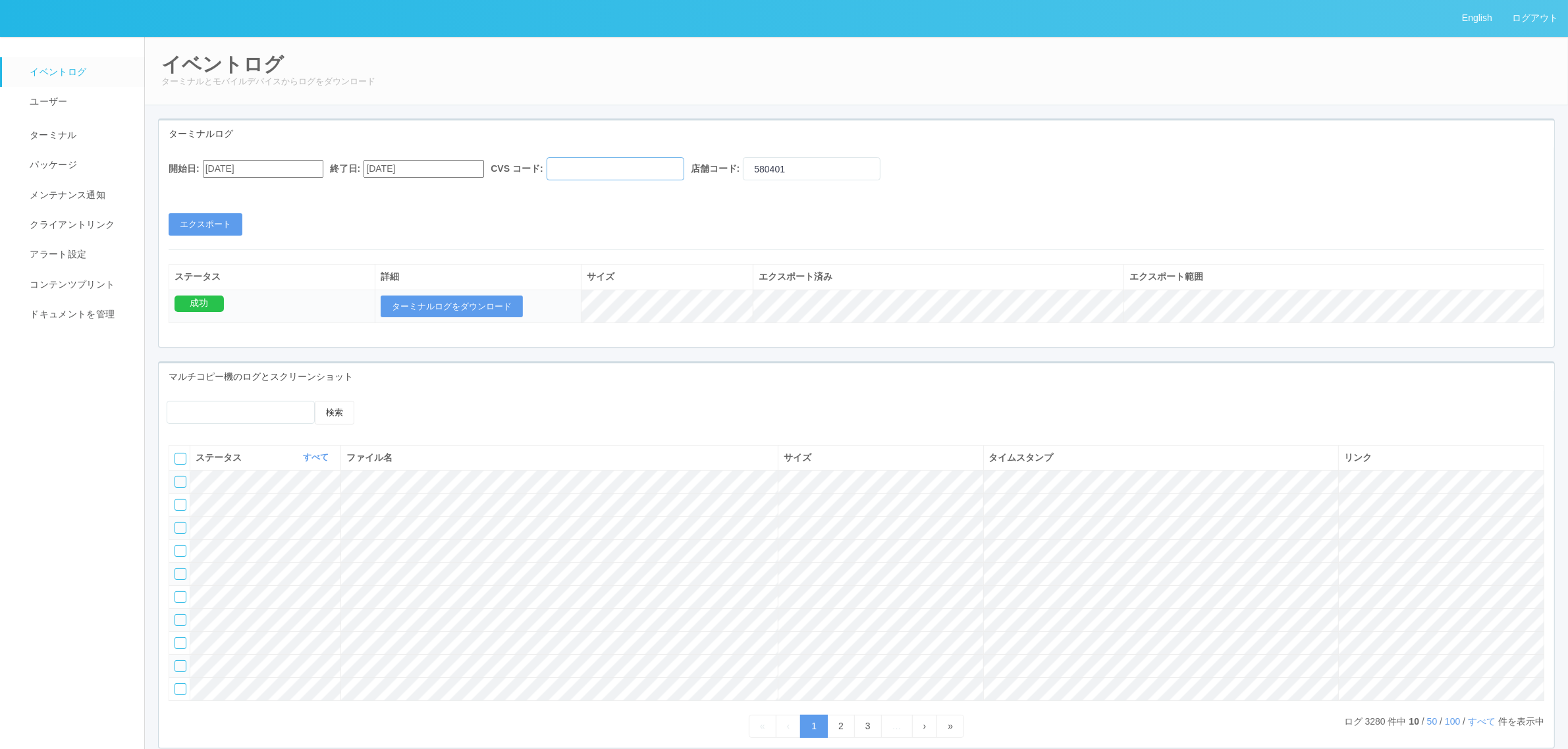
click at [670, 166] on input "text" at bounding box center [614, 168] width 138 height 23
type input "300037"
click at [189, 233] on button "エクスポート" at bounding box center [205, 224] width 74 height 22
click at [450, 301] on button "ターミナルログをダウンロード" at bounding box center [452, 307] width 142 height 22
click at [92, 127] on link "ターミナル" at bounding box center [79, 134] width 154 height 33
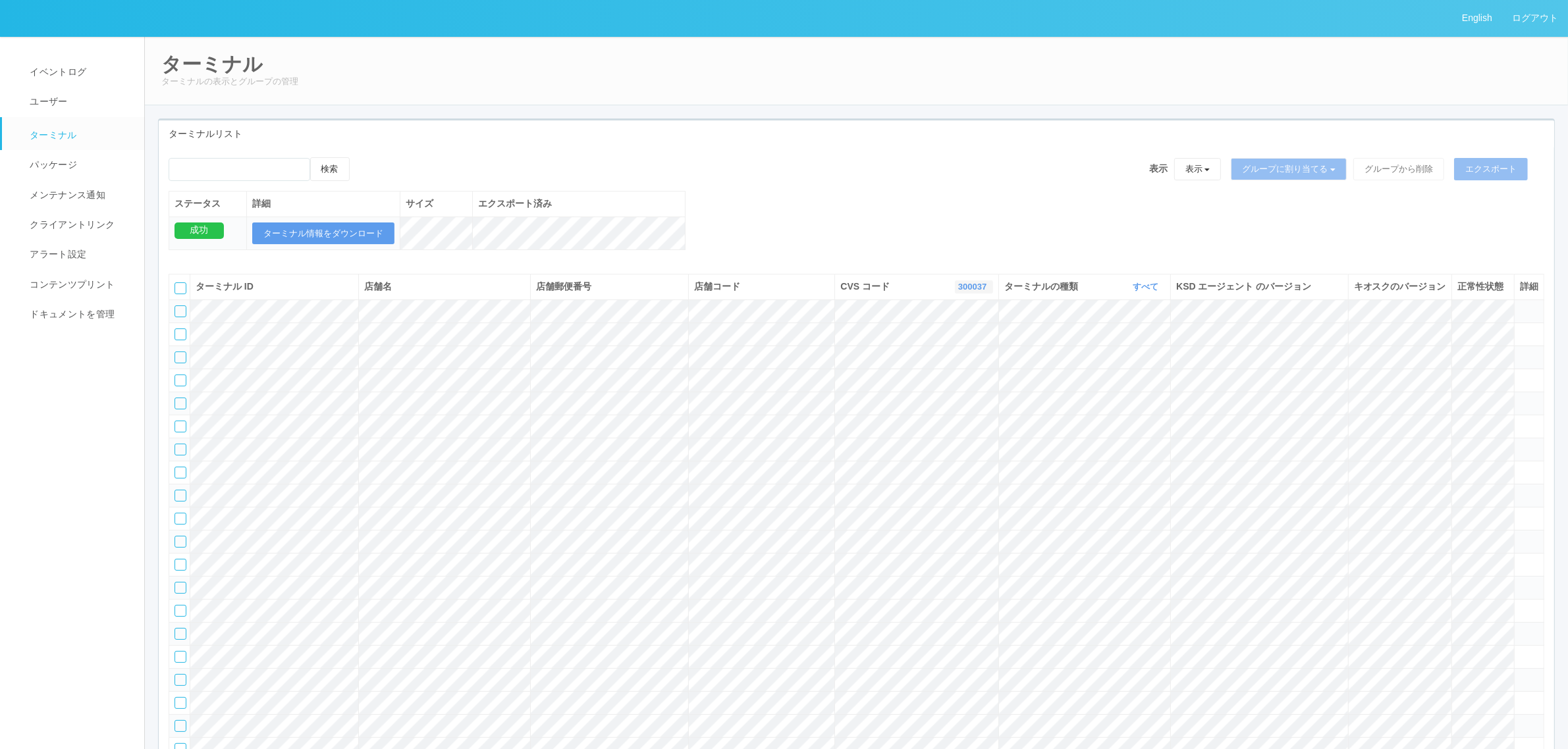
click at [987, 292] on icon "button" at bounding box center [989, 286] width 4 height 10
click at [973, 358] on link "115110" at bounding box center [940, 351] width 104 height 18
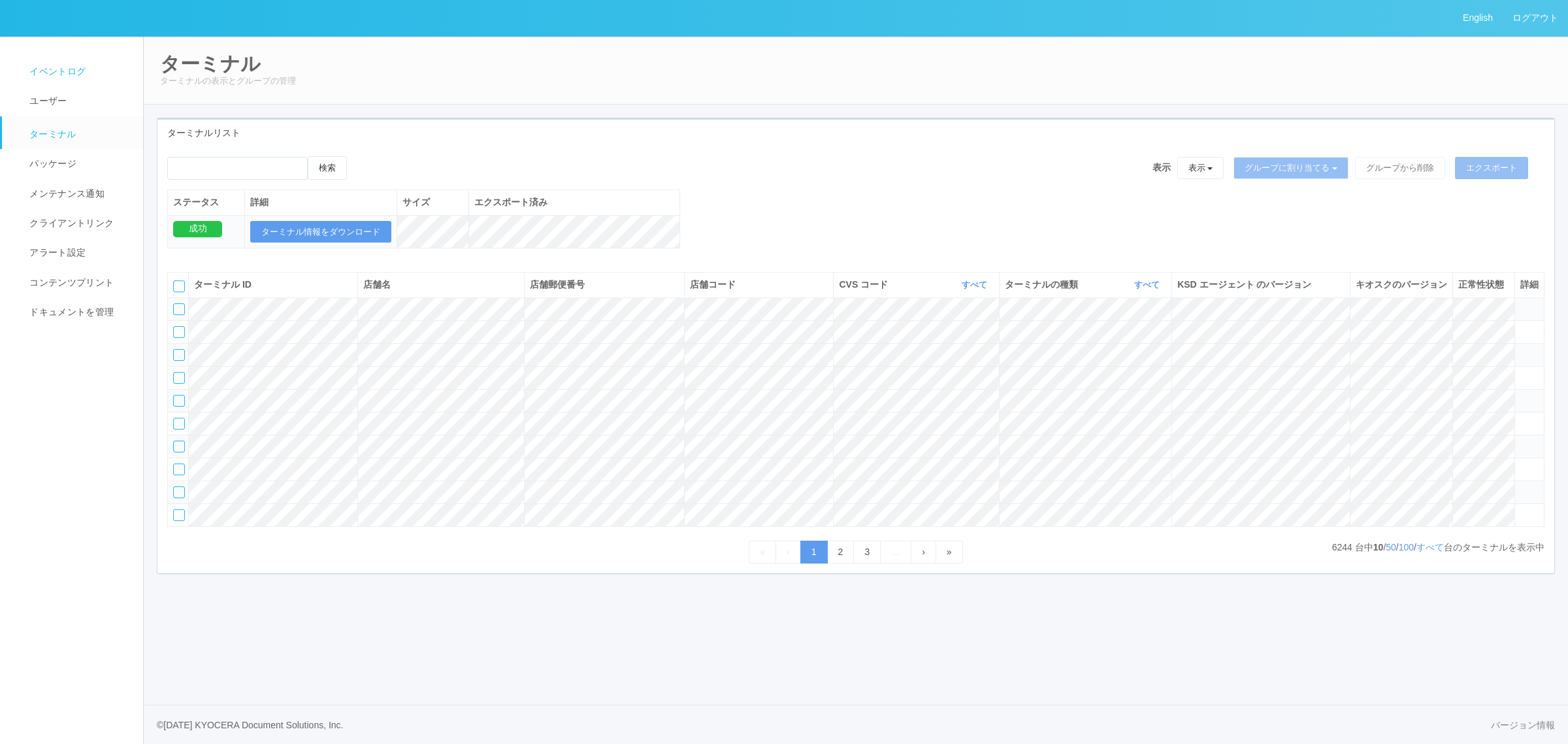
click at [90, 64] on link "イベントログ" at bounding box center [78, 72] width 153 height 29
